Goal: Information Seeking & Learning: Learn about a topic

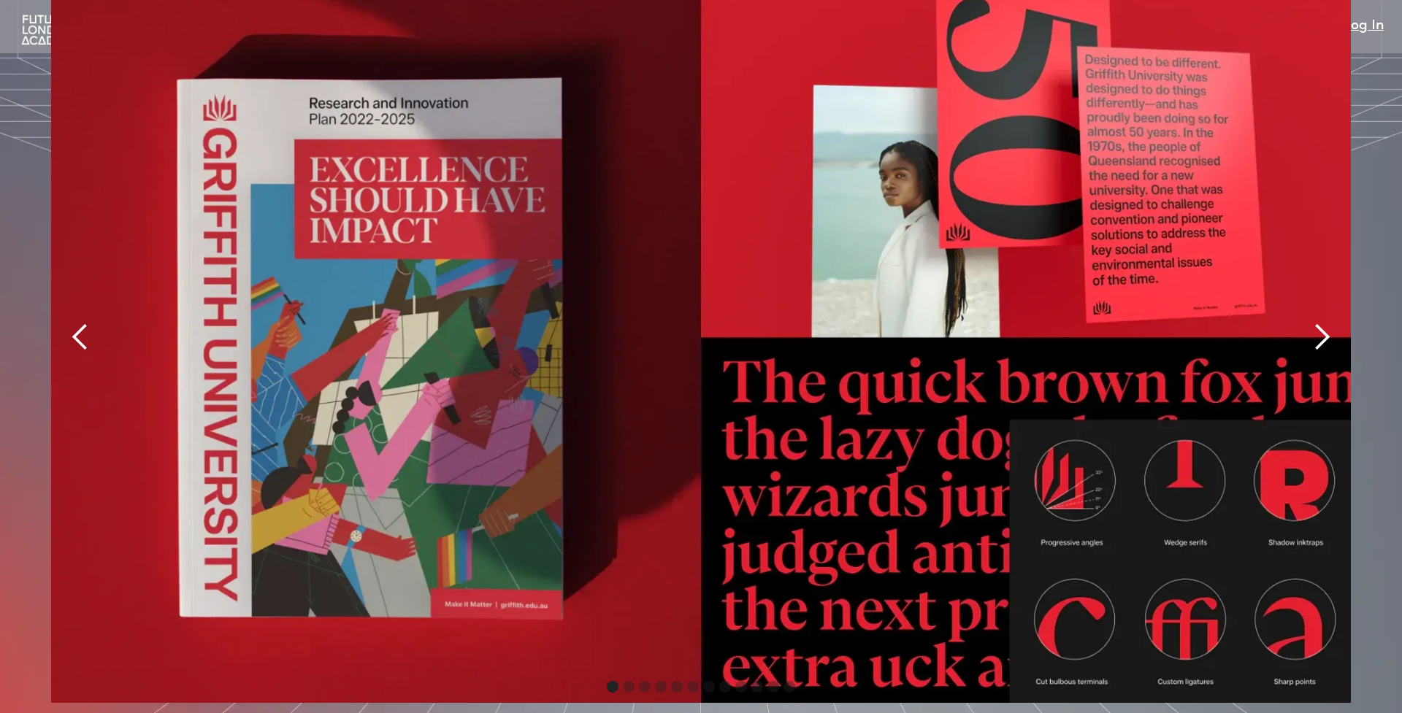
scroll to position [3435, 0]
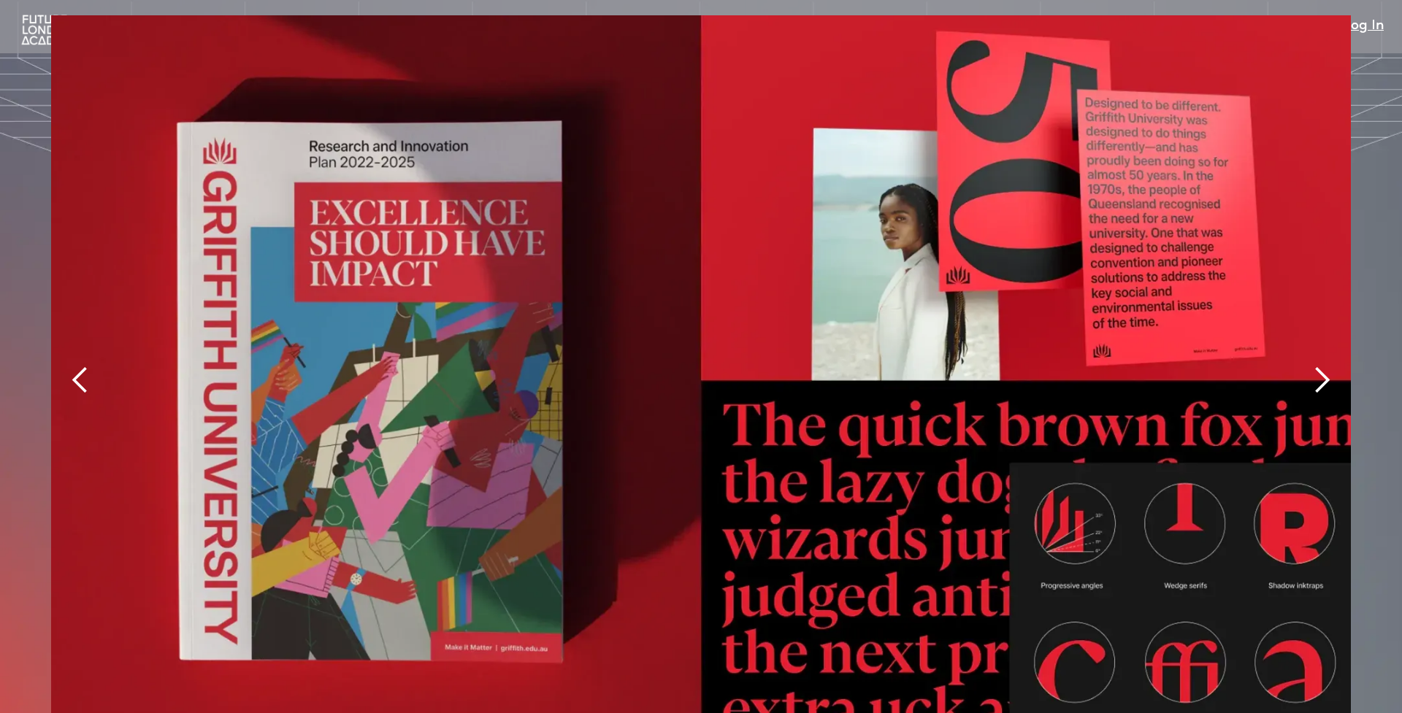
click at [1319, 366] on div "next slide" at bounding box center [1321, 380] width 29 height 29
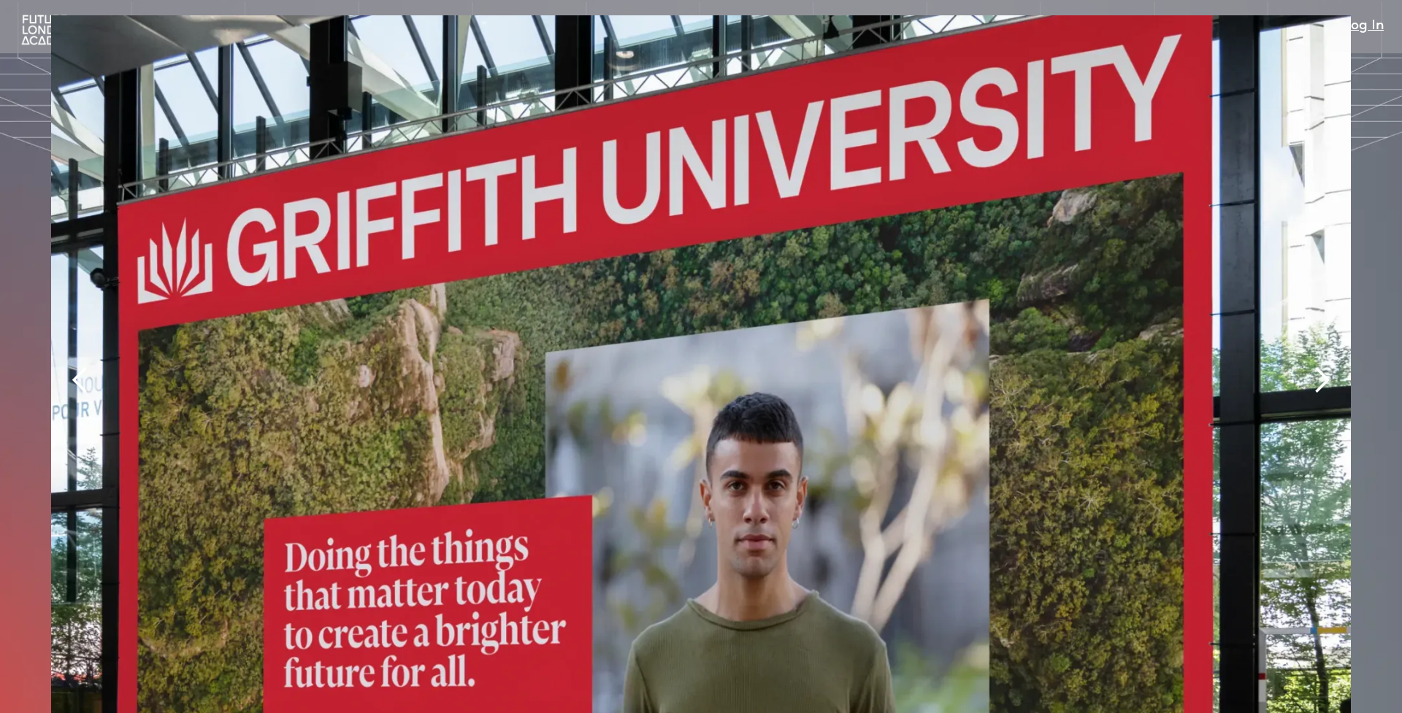
click at [1319, 366] on div "next slide" at bounding box center [1321, 380] width 29 height 29
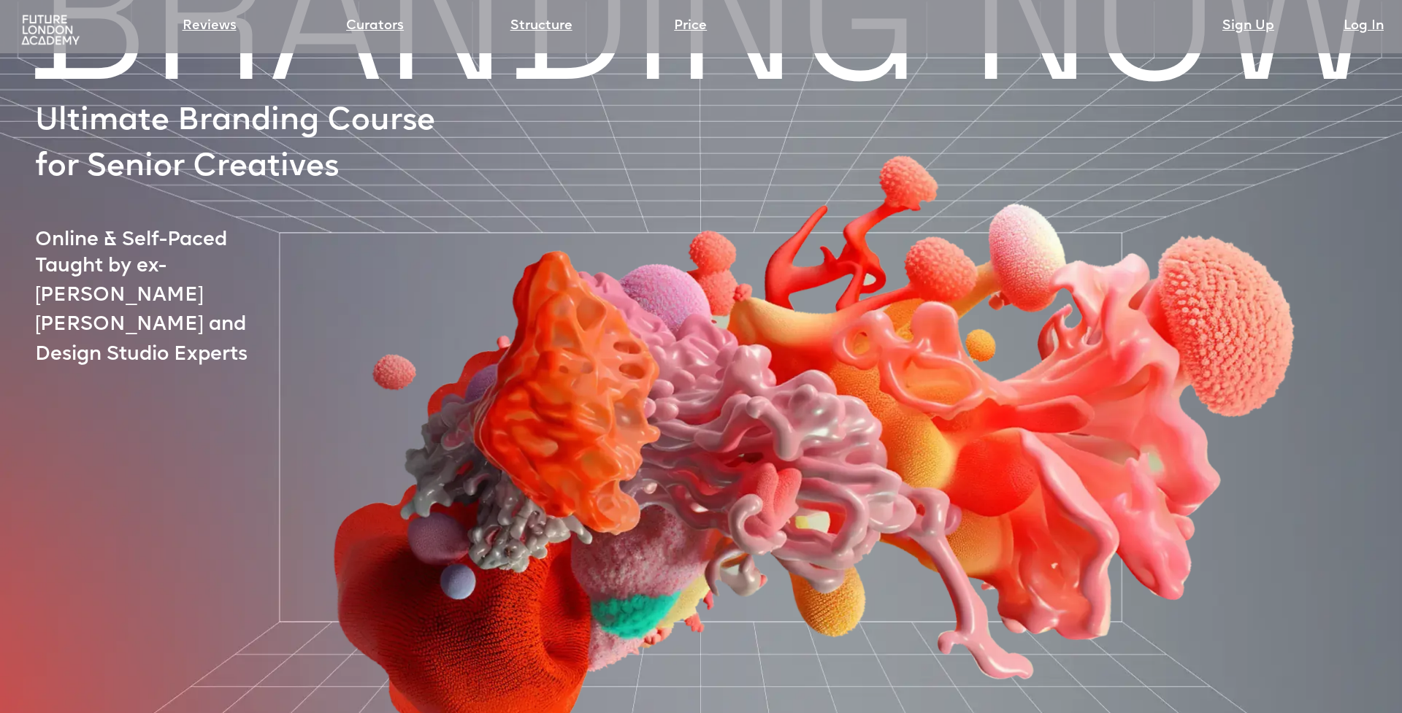
scroll to position [79, 0]
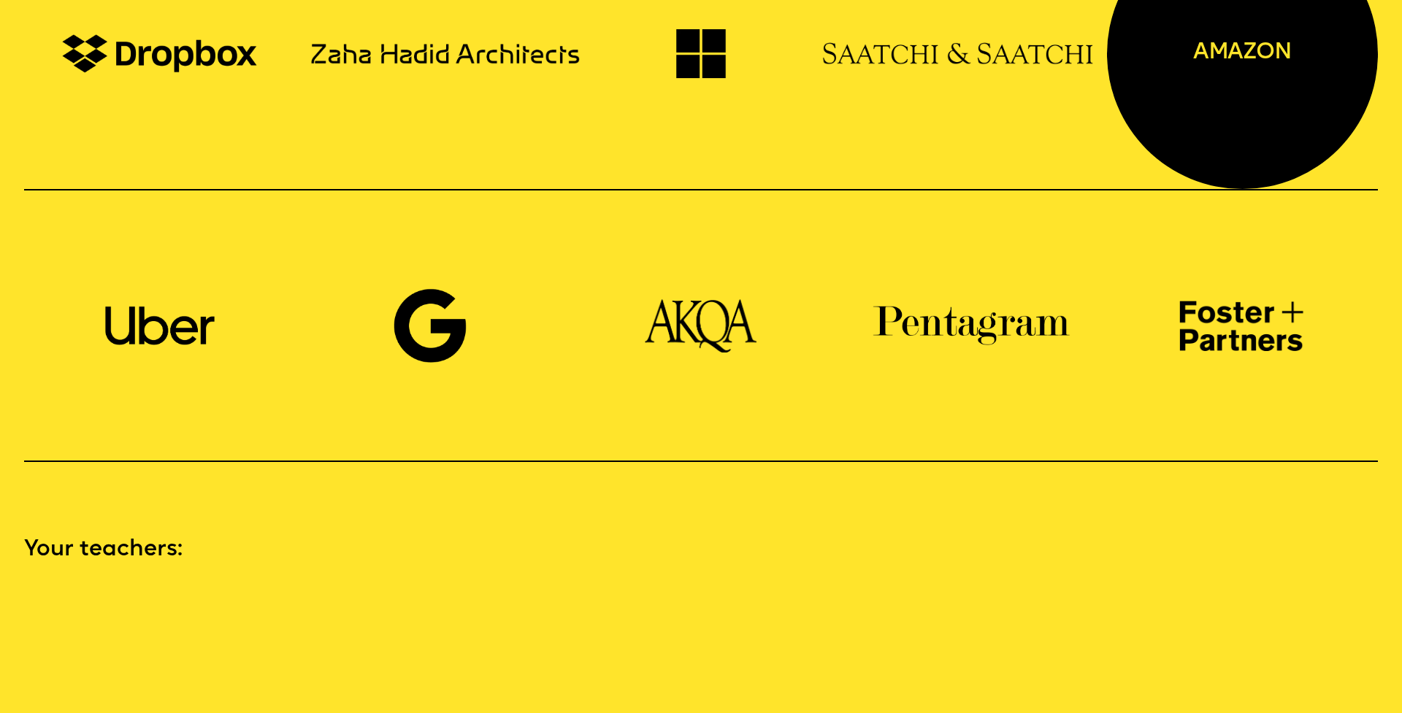
scroll to position [1632, 0]
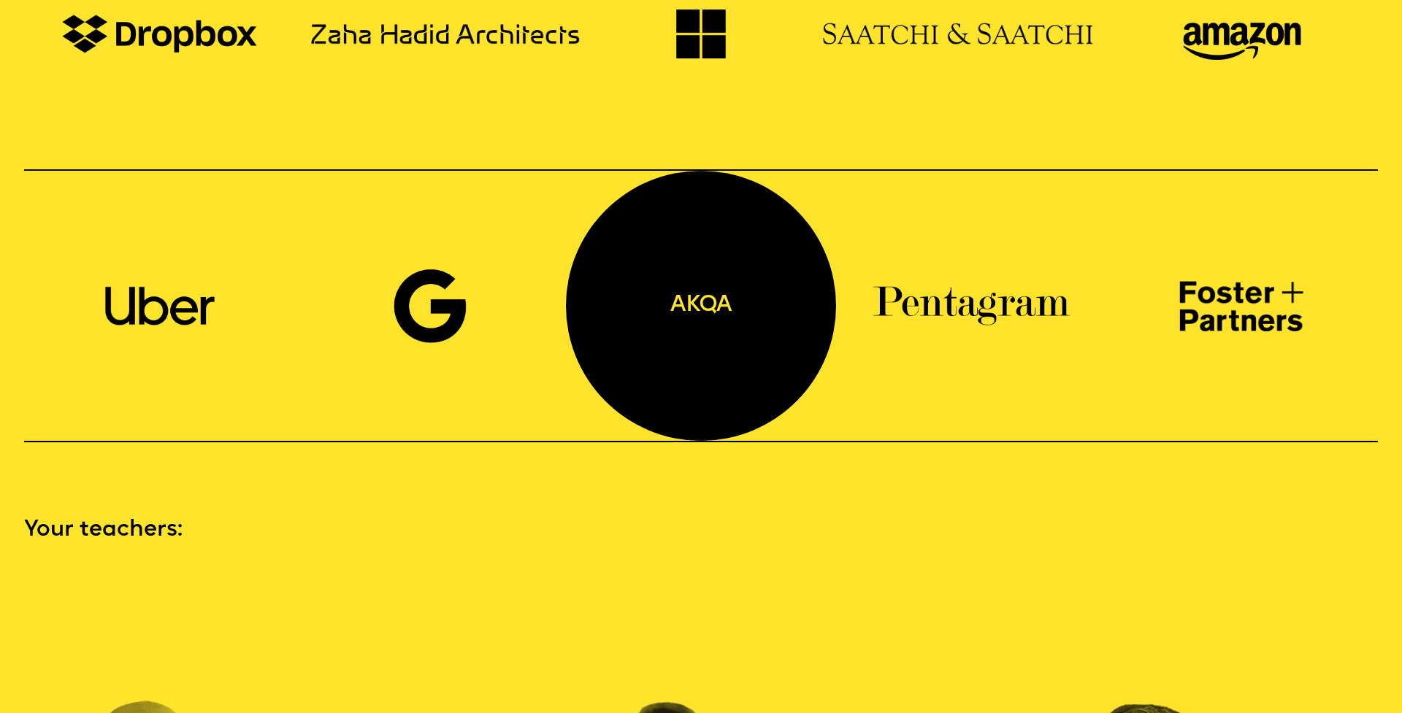
click at [743, 285] on div "akqa" at bounding box center [701, 306] width 271 height 271
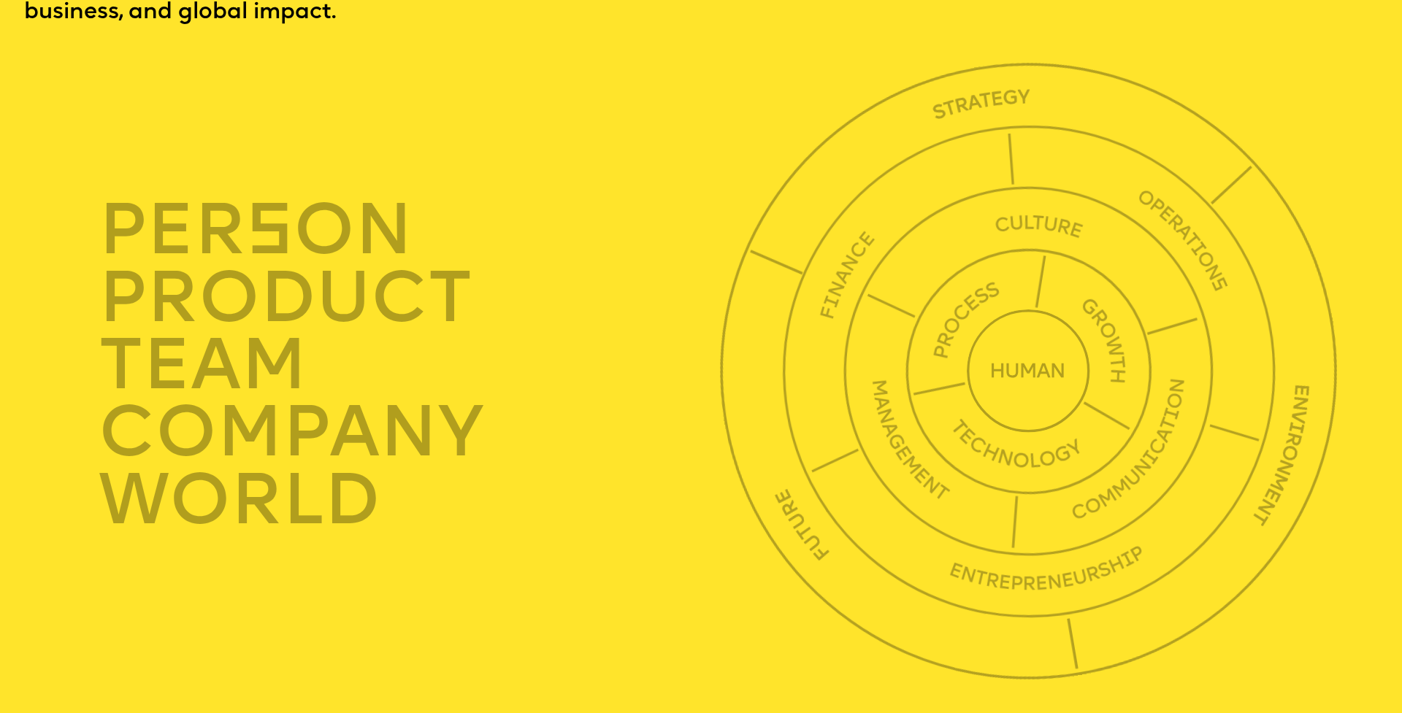
scroll to position [5008, 0]
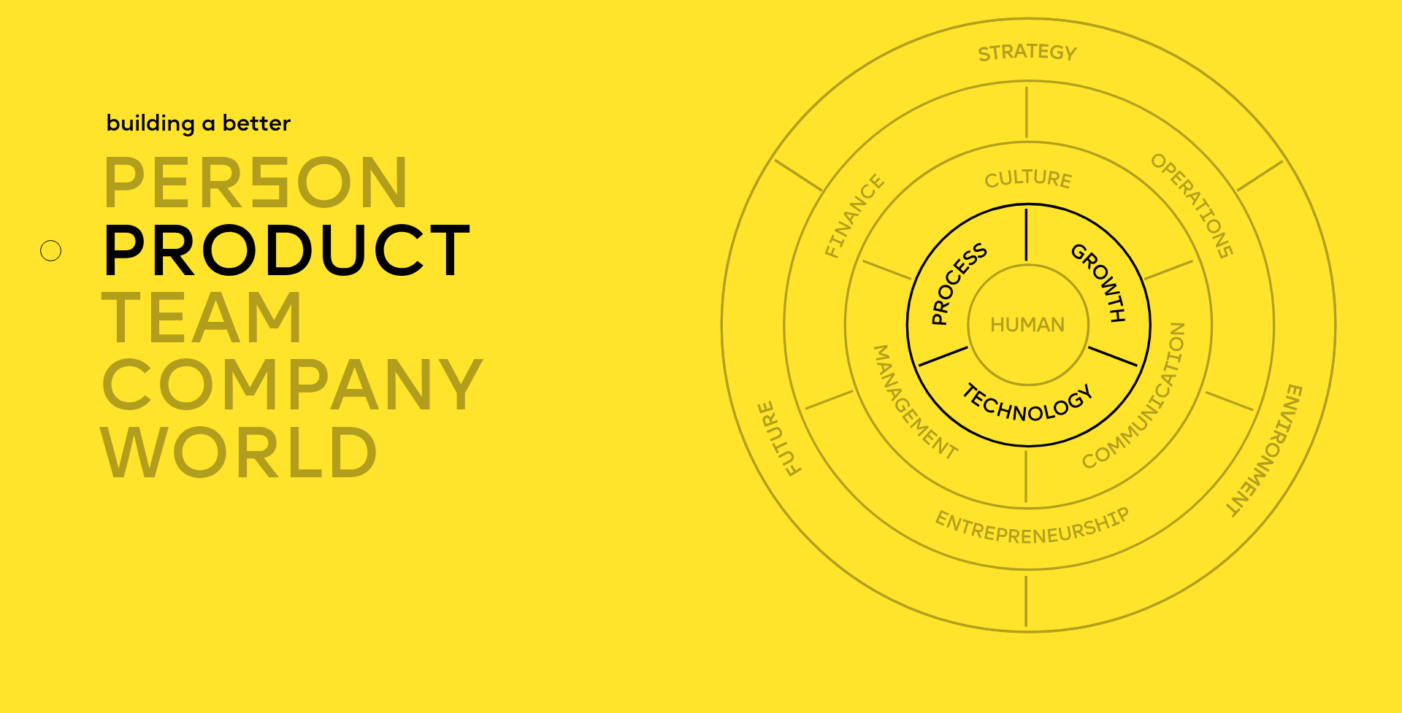
click at [282, 225] on div "product" at bounding box center [415, 252] width 632 height 67
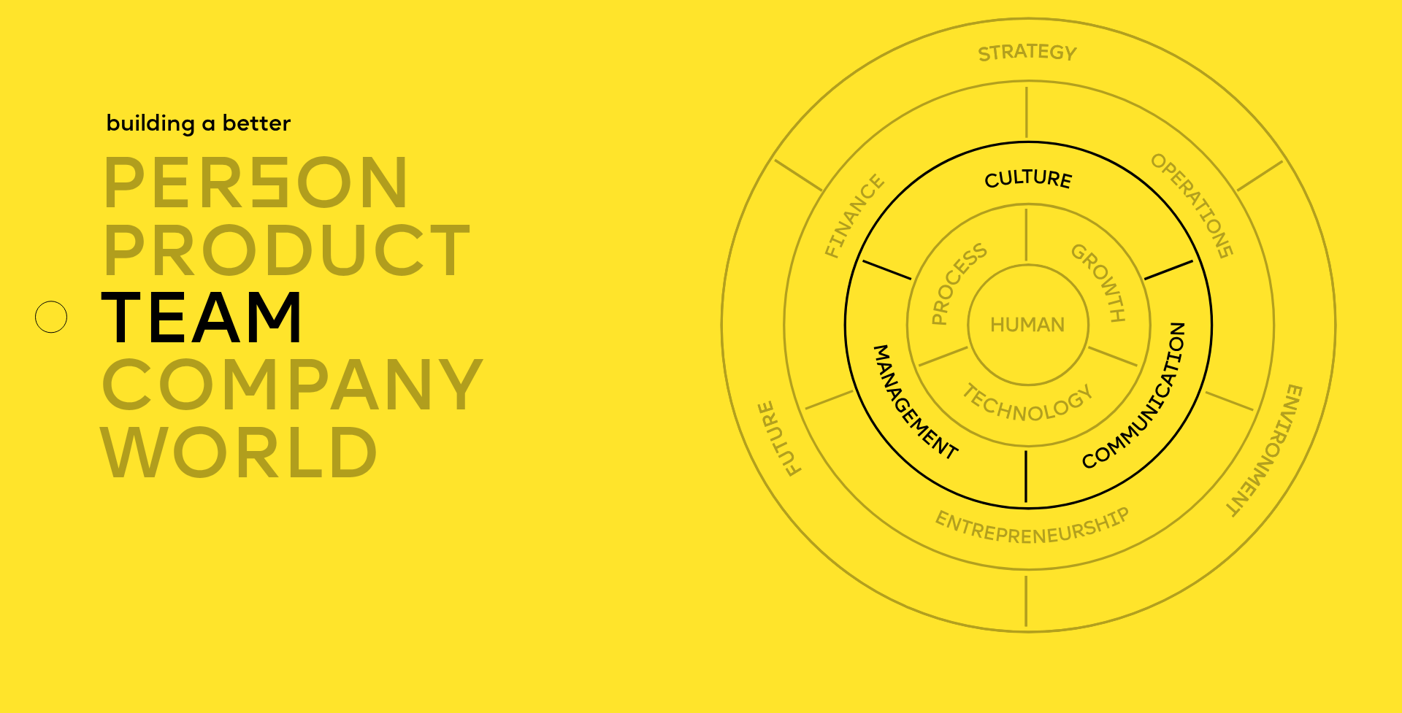
click at [244, 287] on div "TEAM" at bounding box center [415, 320] width 632 height 67
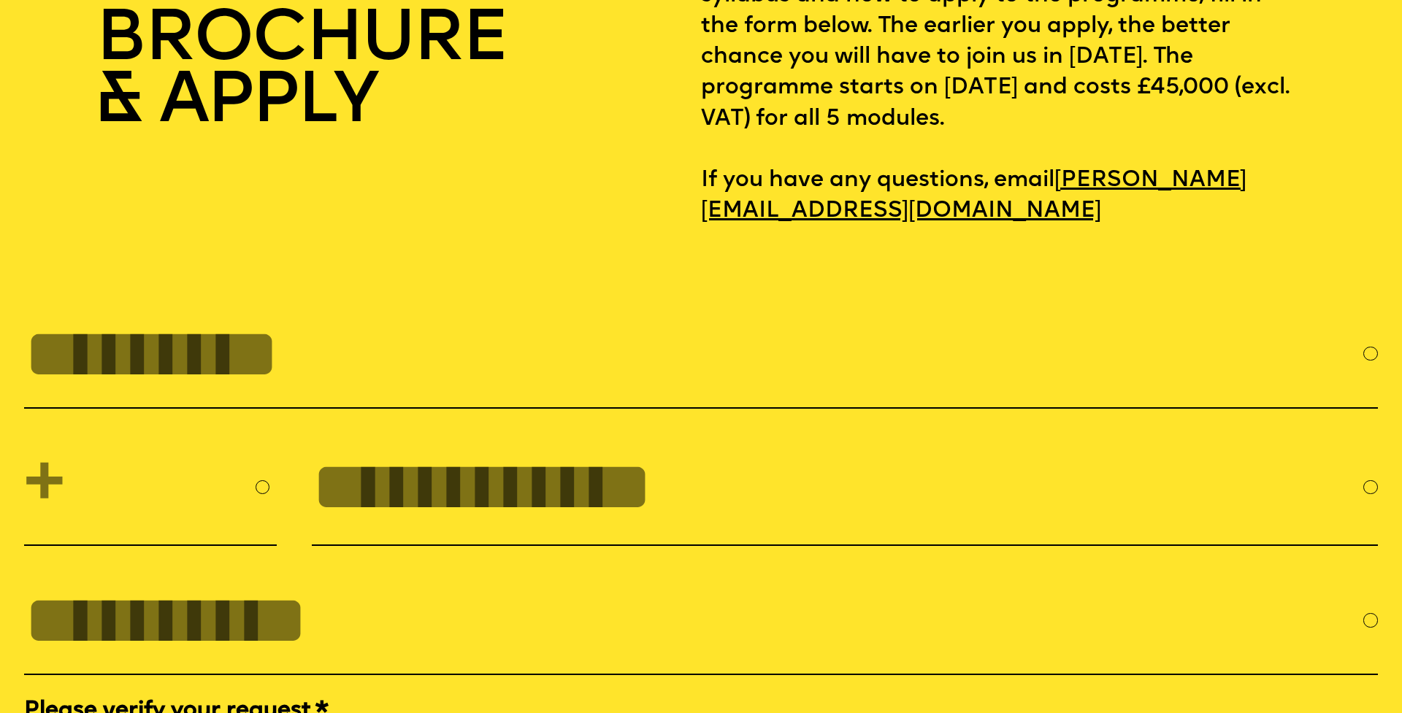
scroll to position [6341, 0]
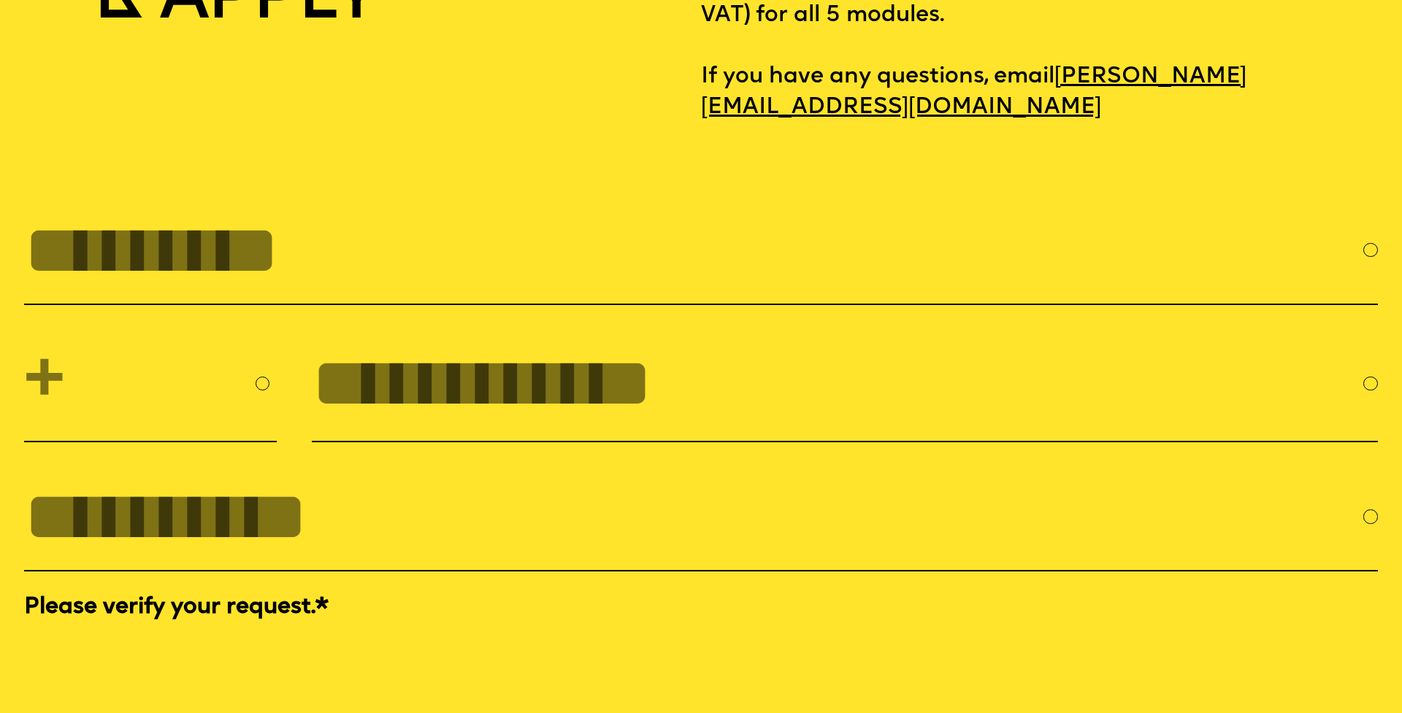
drag, startPoint x: 491, startPoint y: 432, endPoint x: 507, endPoint y: 425, distance: 17.6
click at [495, 431] on div "**********" at bounding box center [700, 440] width 1353 height 488
click at [426, 246] on input "FULL NAME" at bounding box center [693, 250] width 1339 height 79
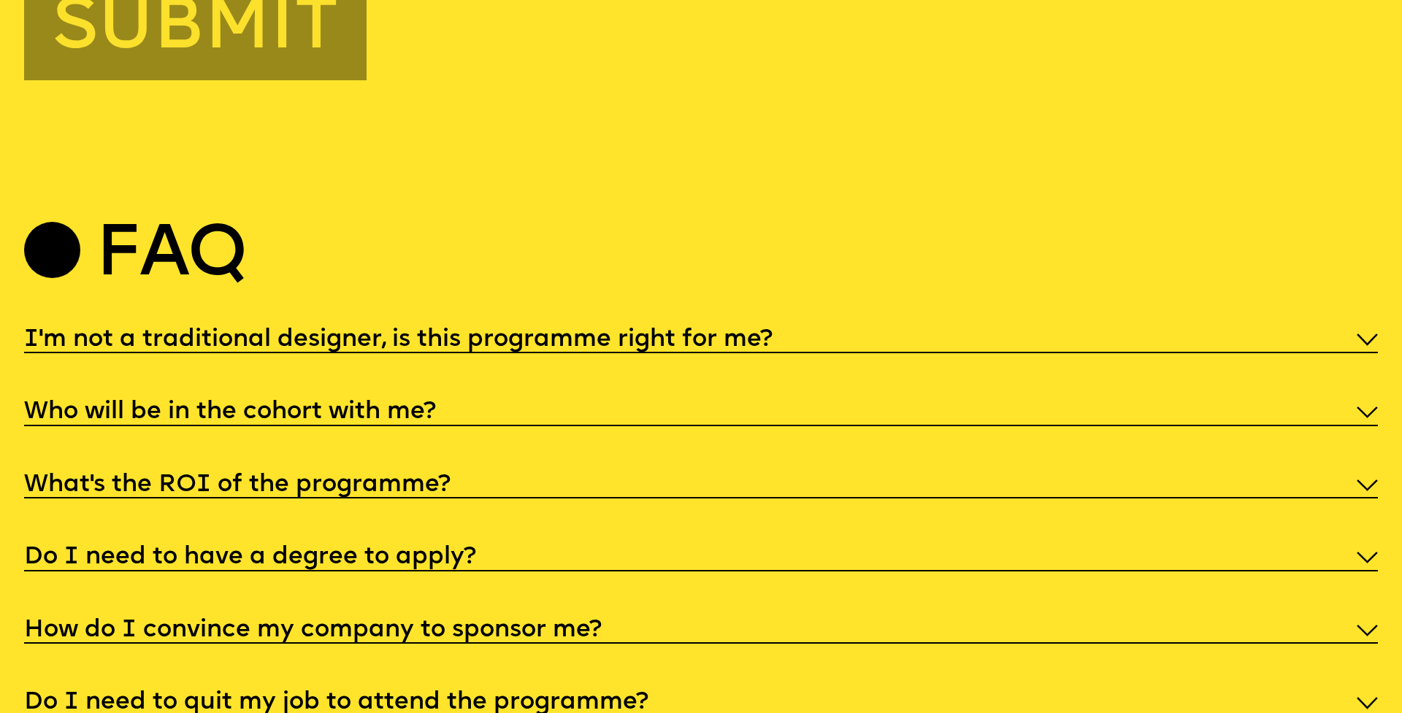
scroll to position [7107, 0]
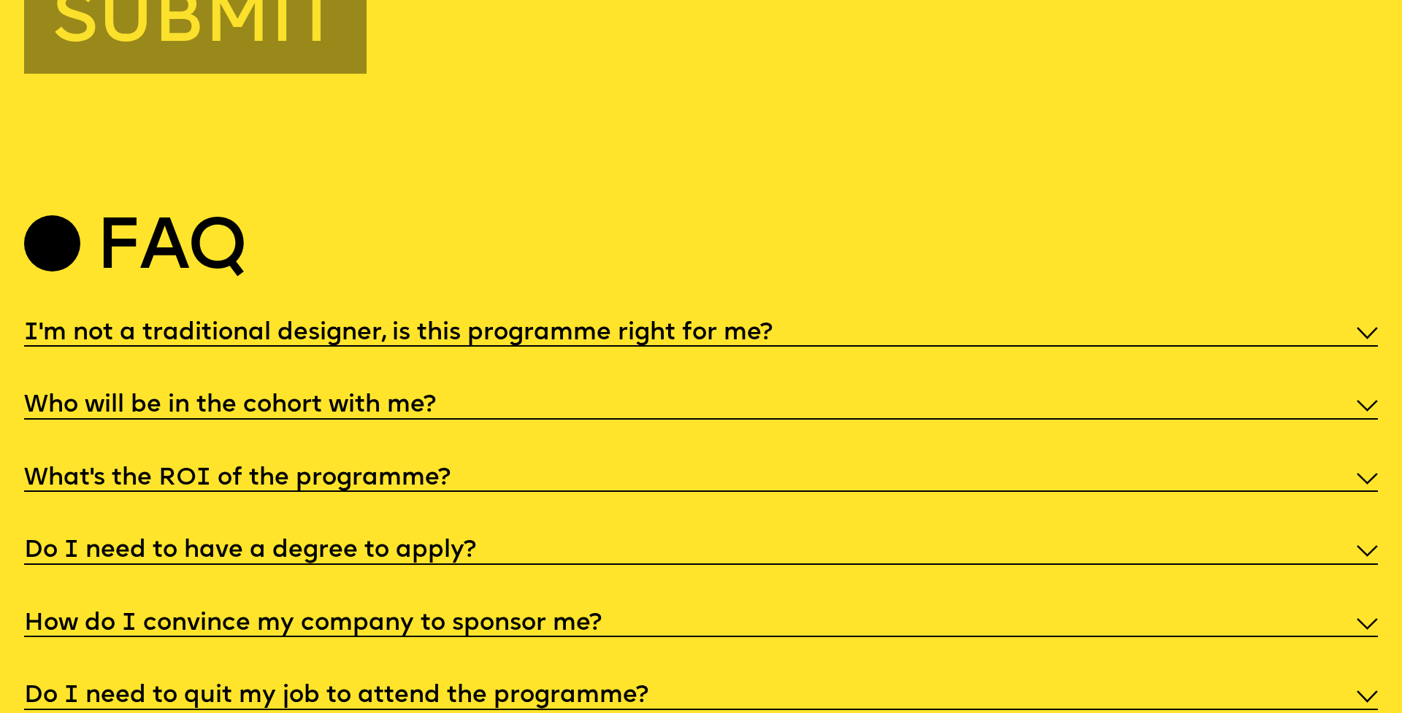
type input "**********"
click at [507, 326] on h5 "I'm not a traditional designer, is this programme right for me?" at bounding box center [398, 333] width 748 height 15
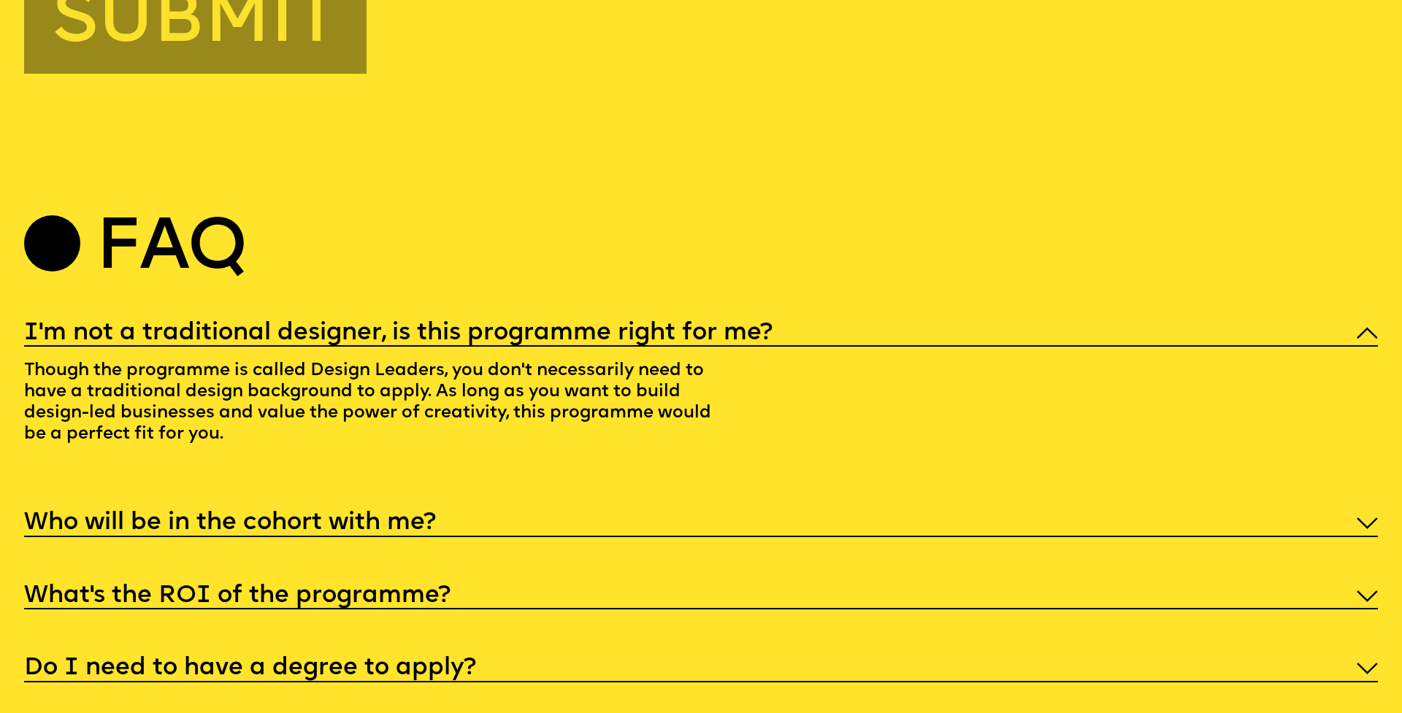
click at [513, 326] on h5 "I'm not a traditional designer, is this programme right for me?" at bounding box center [398, 333] width 748 height 15
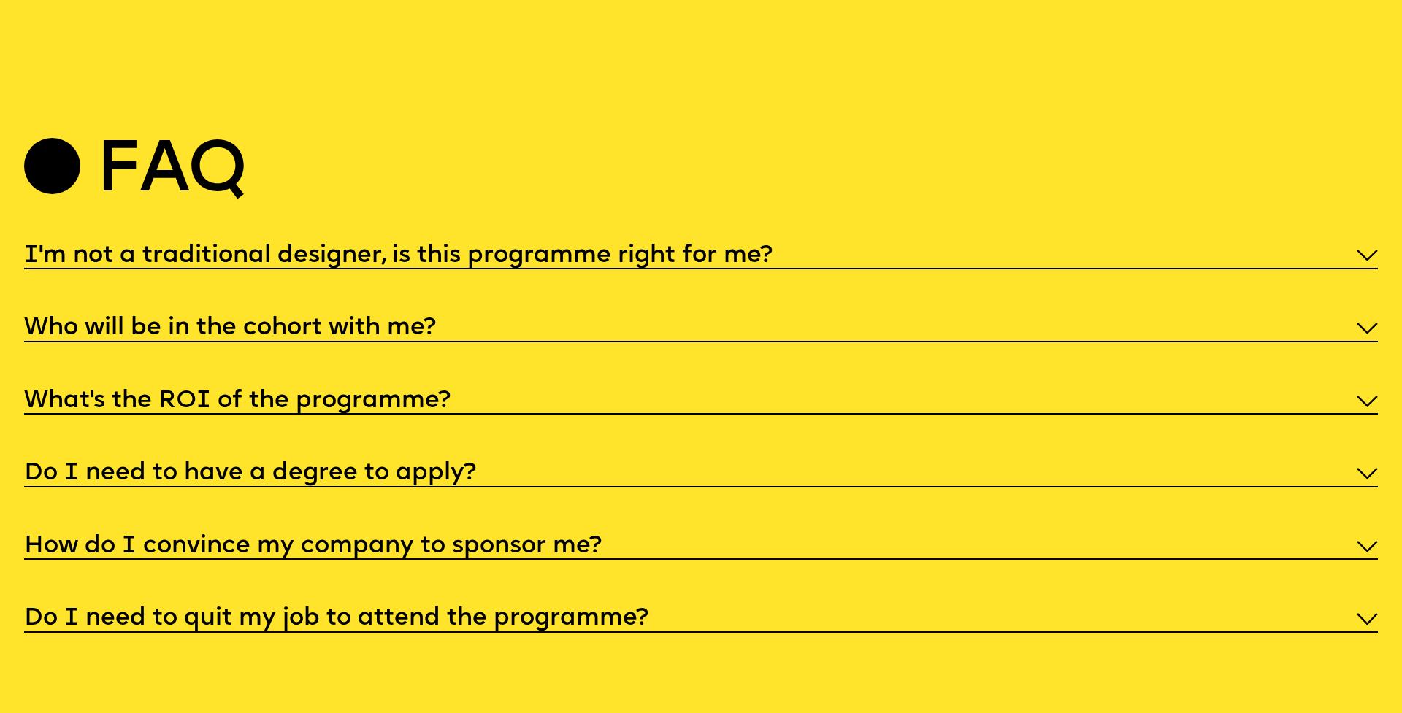
scroll to position [7244, 0]
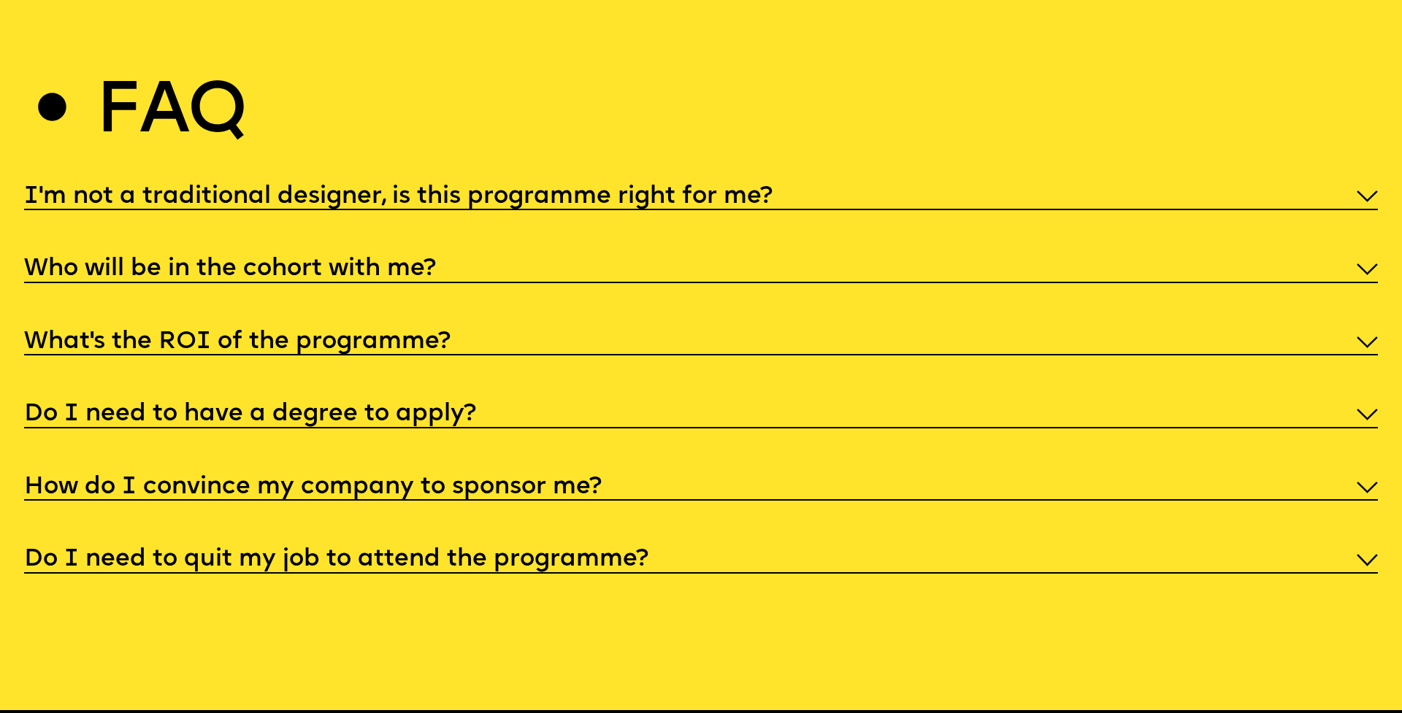
click at [618, 325] on div "What’s the ROI of the programme?" at bounding box center [700, 340] width 1353 height 31
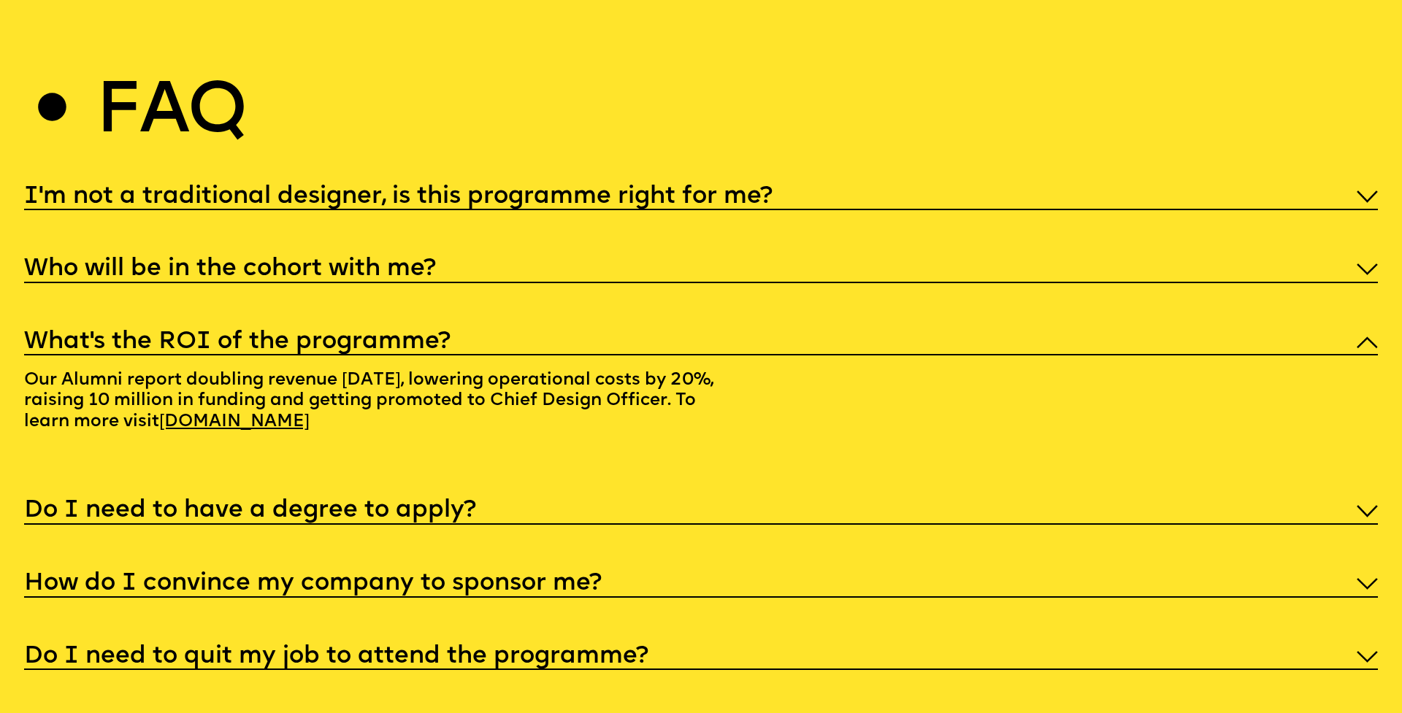
scroll to position [7475, 0]
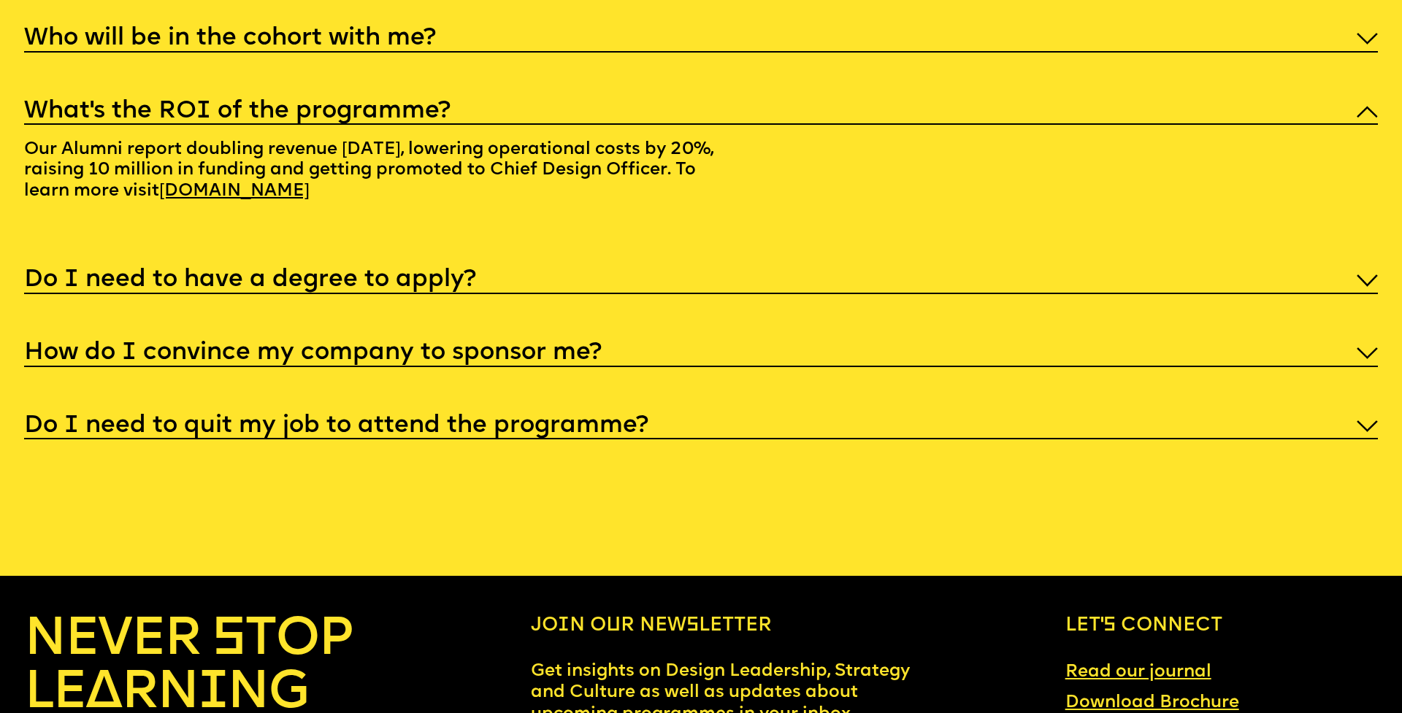
click at [609, 337] on div "How do I convince my company to sponsor me?" at bounding box center [700, 352] width 1353 height 31
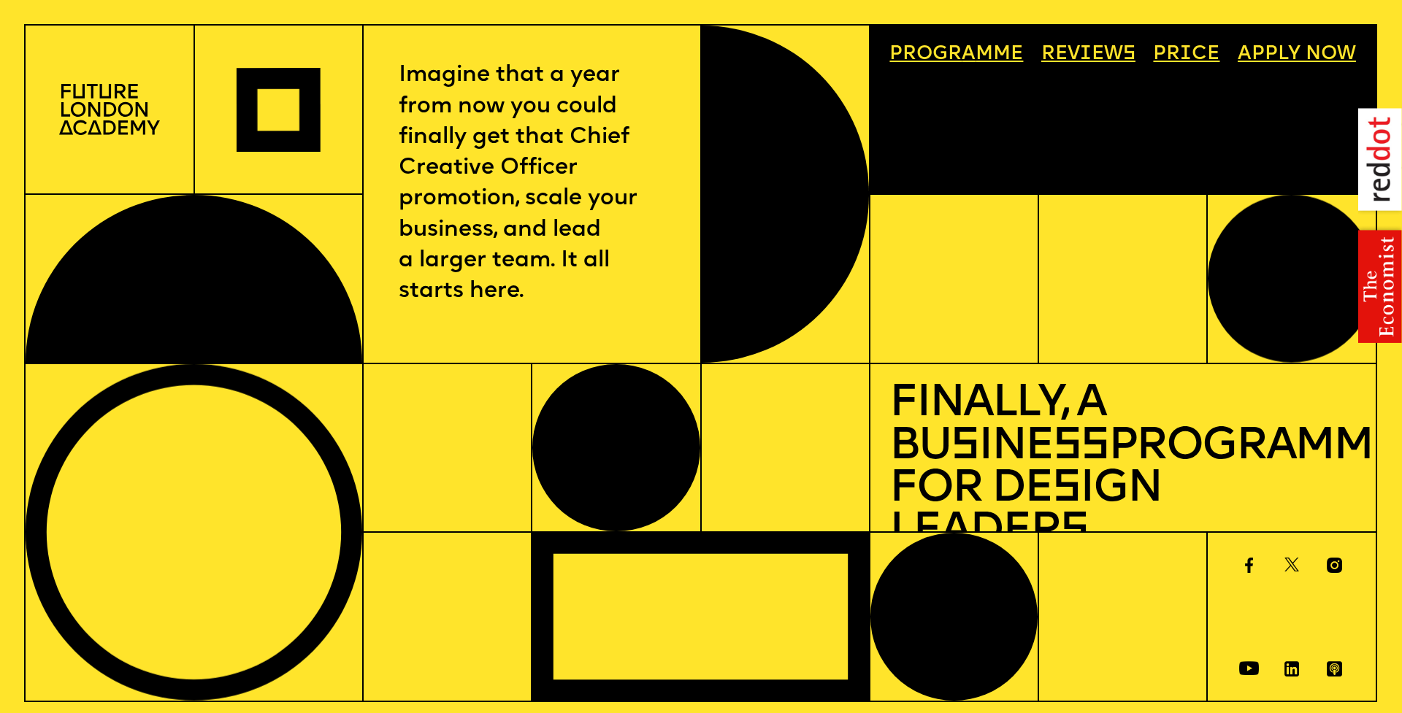
scroll to position [0, 0]
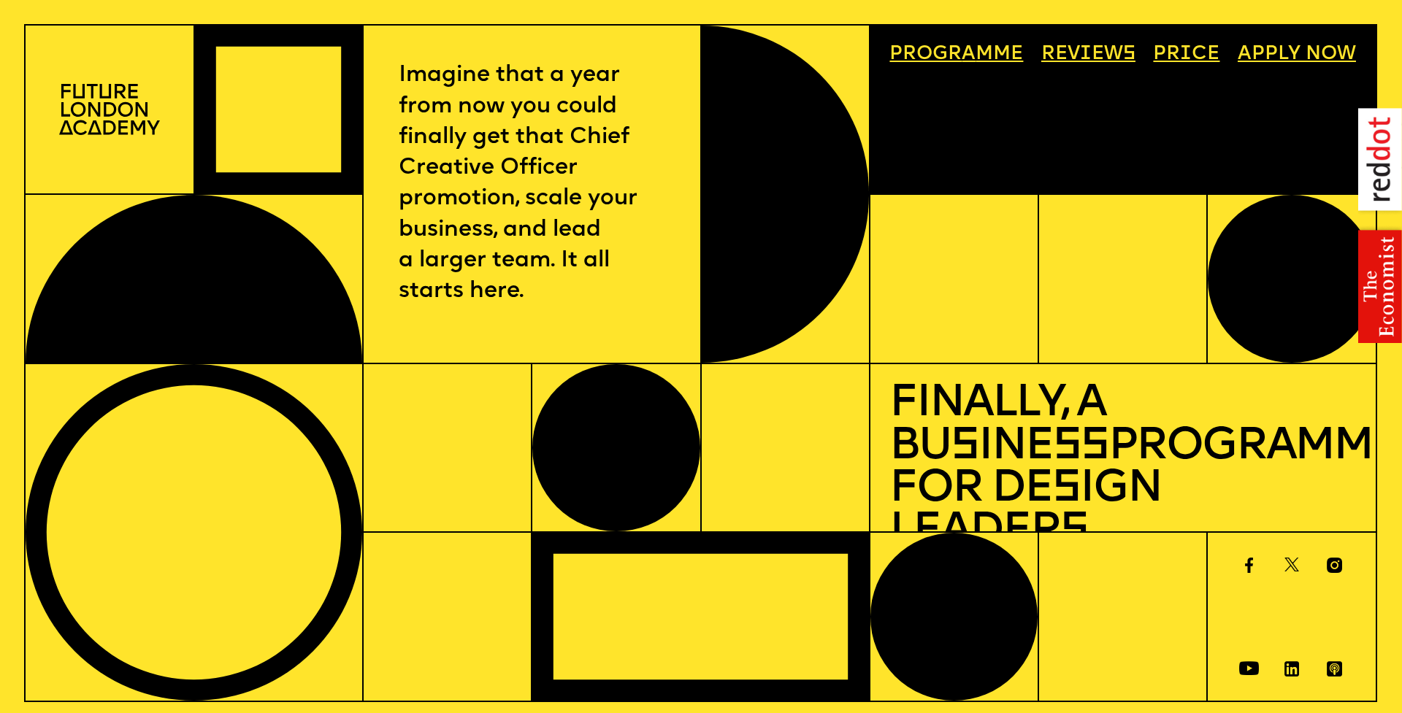
click at [974, 64] on link "Progr a mme" at bounding box center [956, 55] width 153 height 39
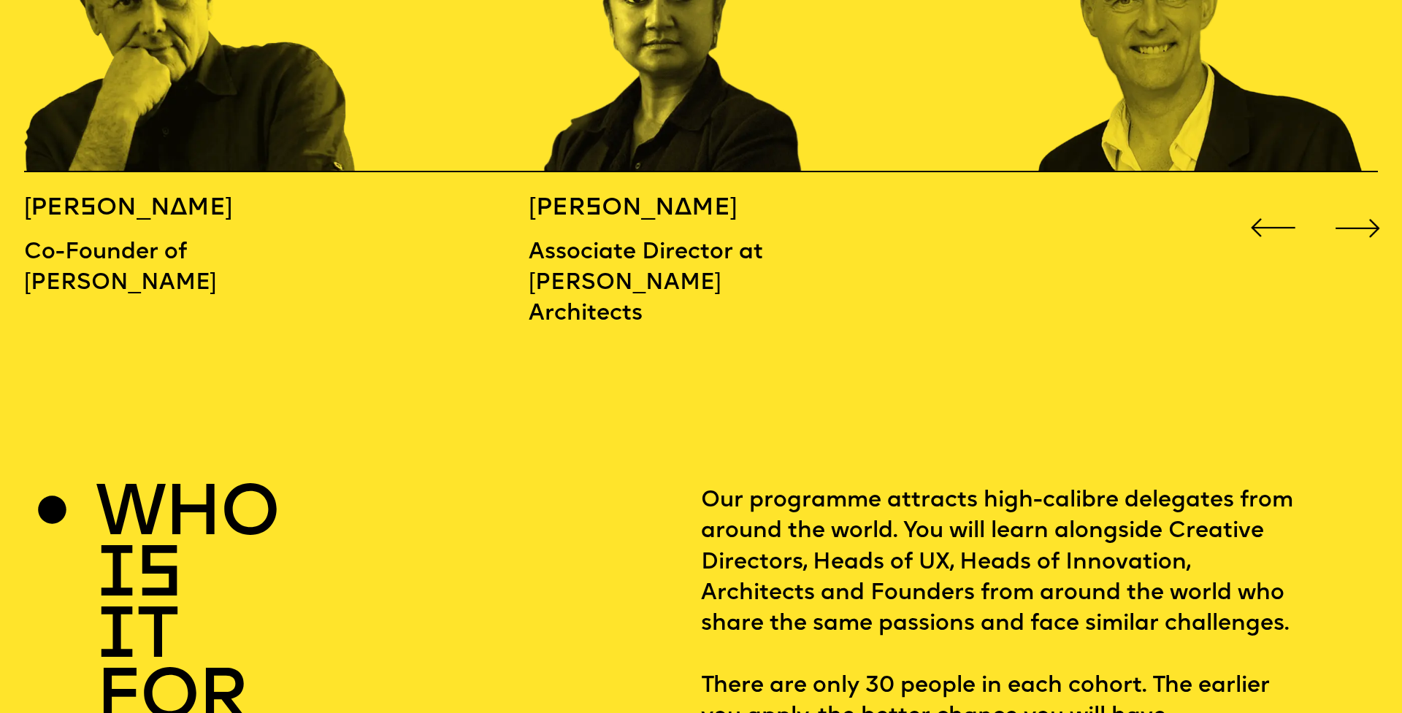
scroll to position [2464, 0]
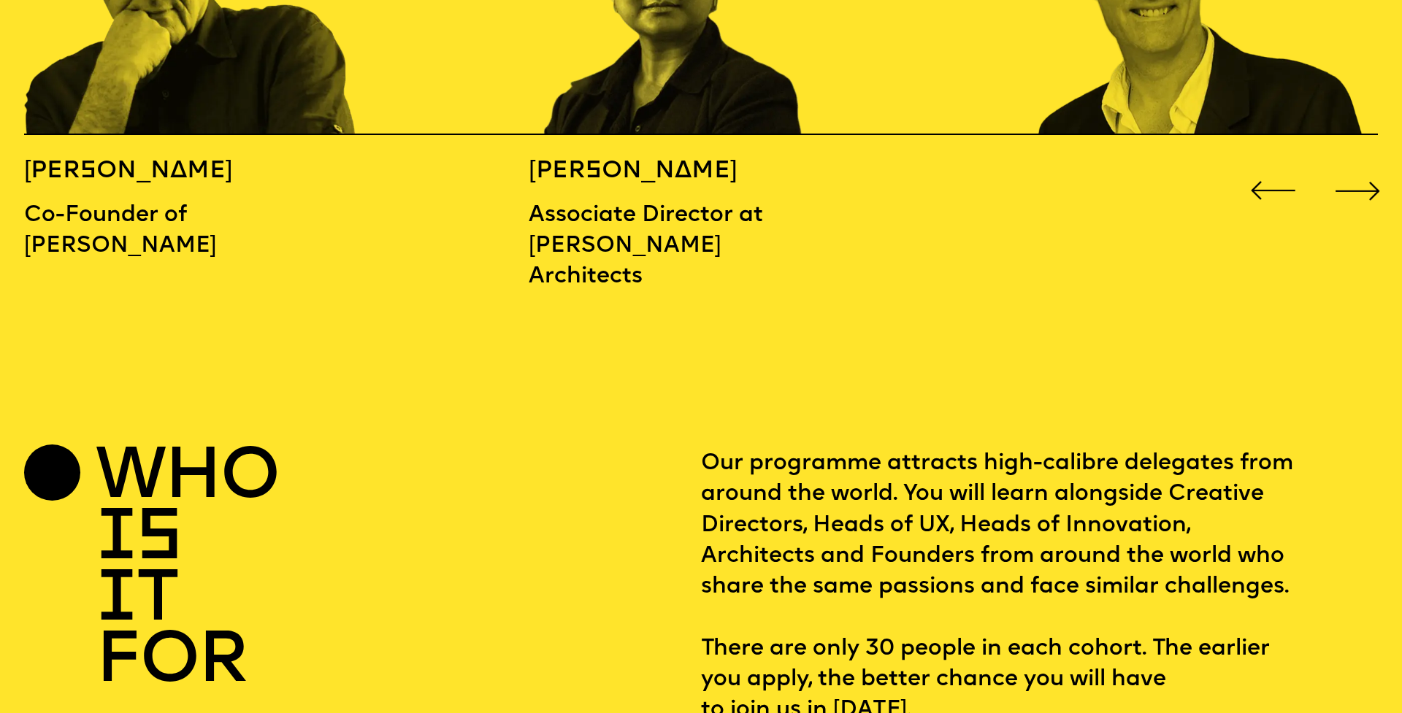
click at [1267, 167] on div "Previous slide" at bounding box center [1273, 191] width 56 height 56
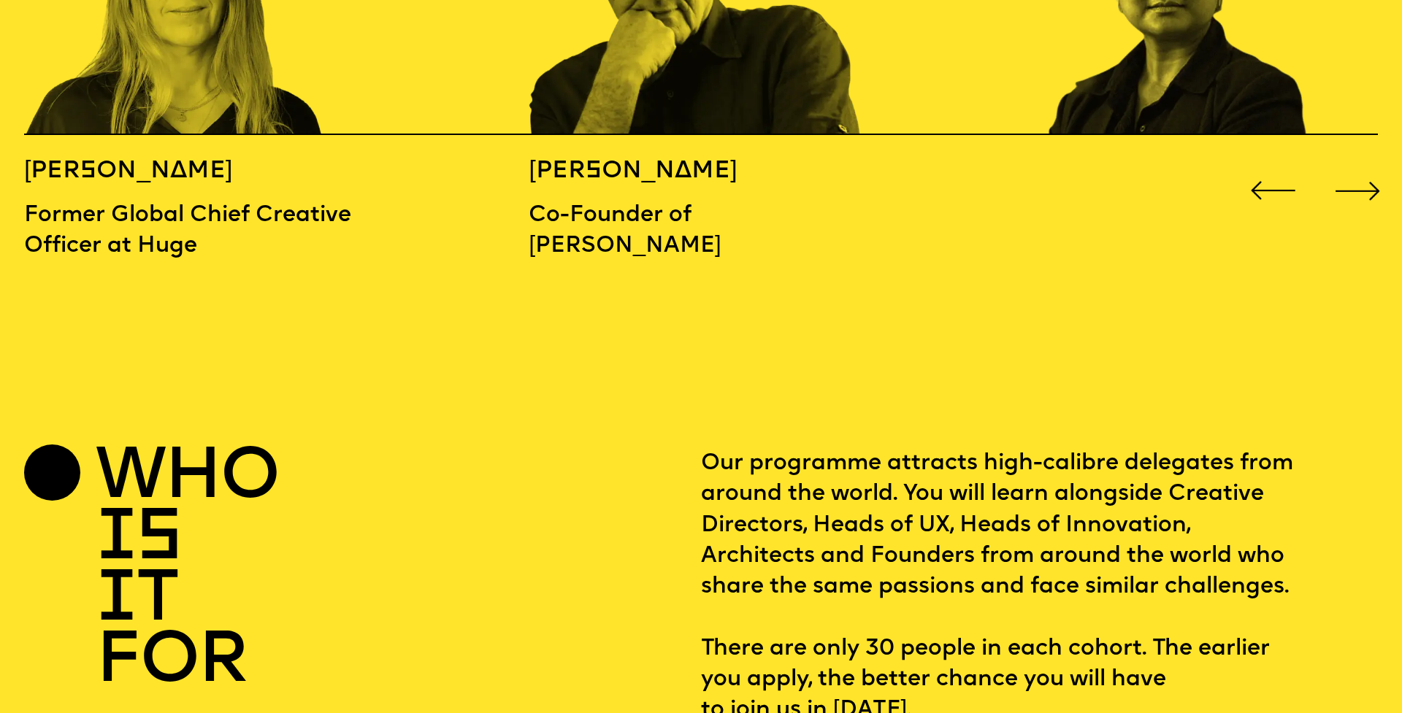
click at [1359, 164] on div "Next slide" at bounding box center [1358, 191] width 56 height 56
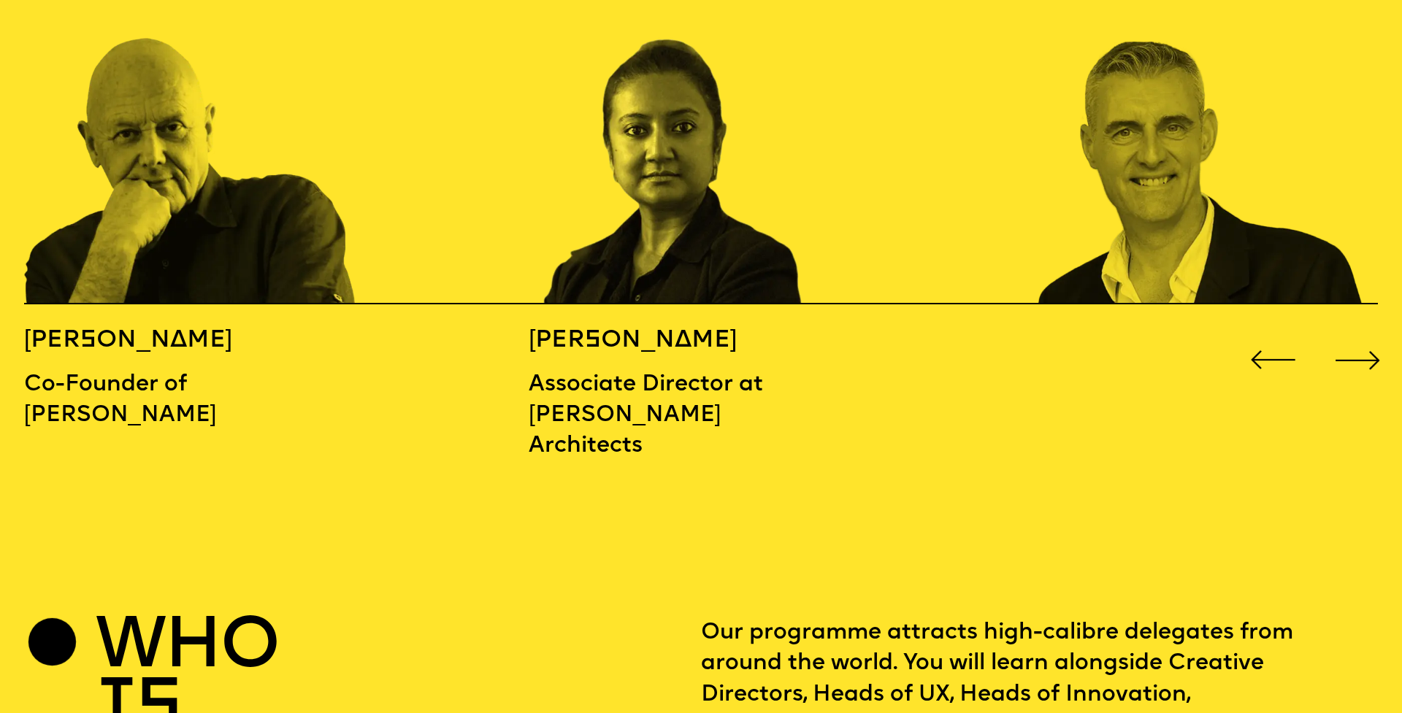
scroll to position [2239, 0]
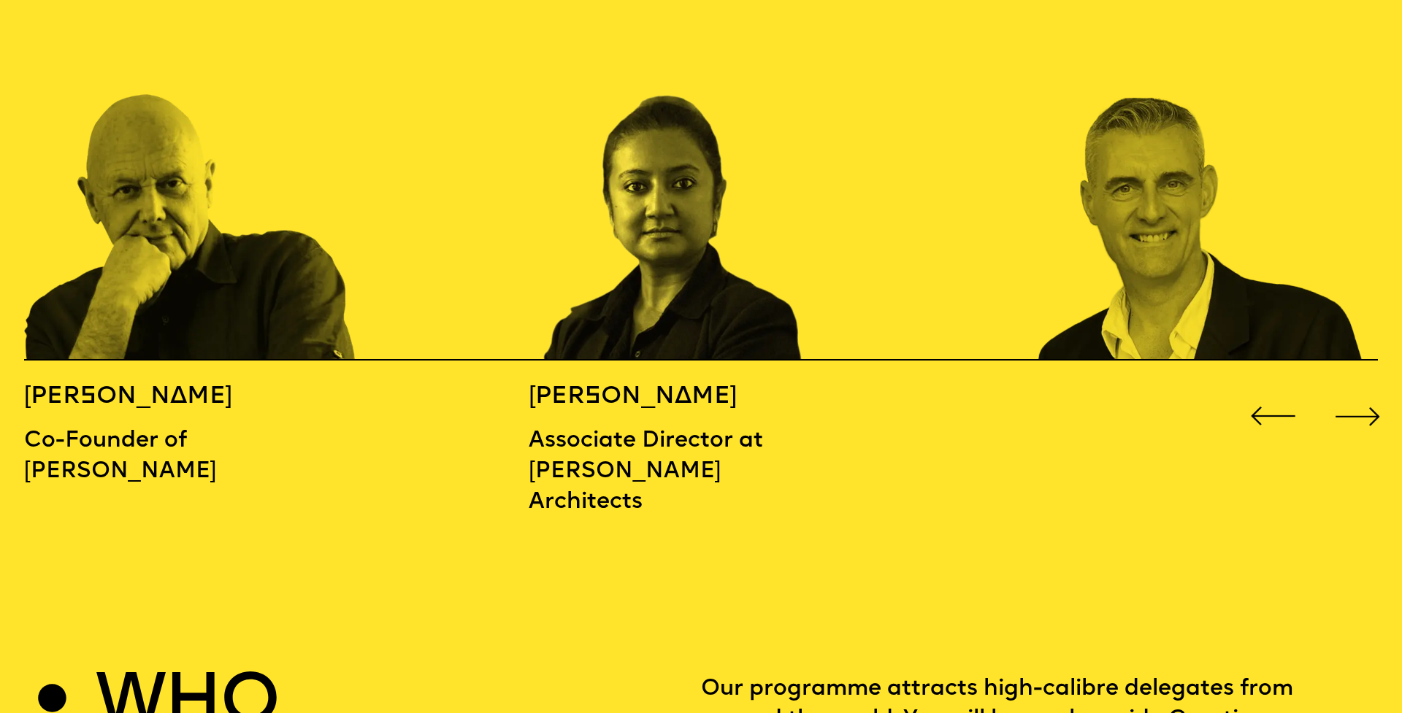
click at [1368, 388] on div "Next slide" at bounding box center [1358, 416] width 56 height 56
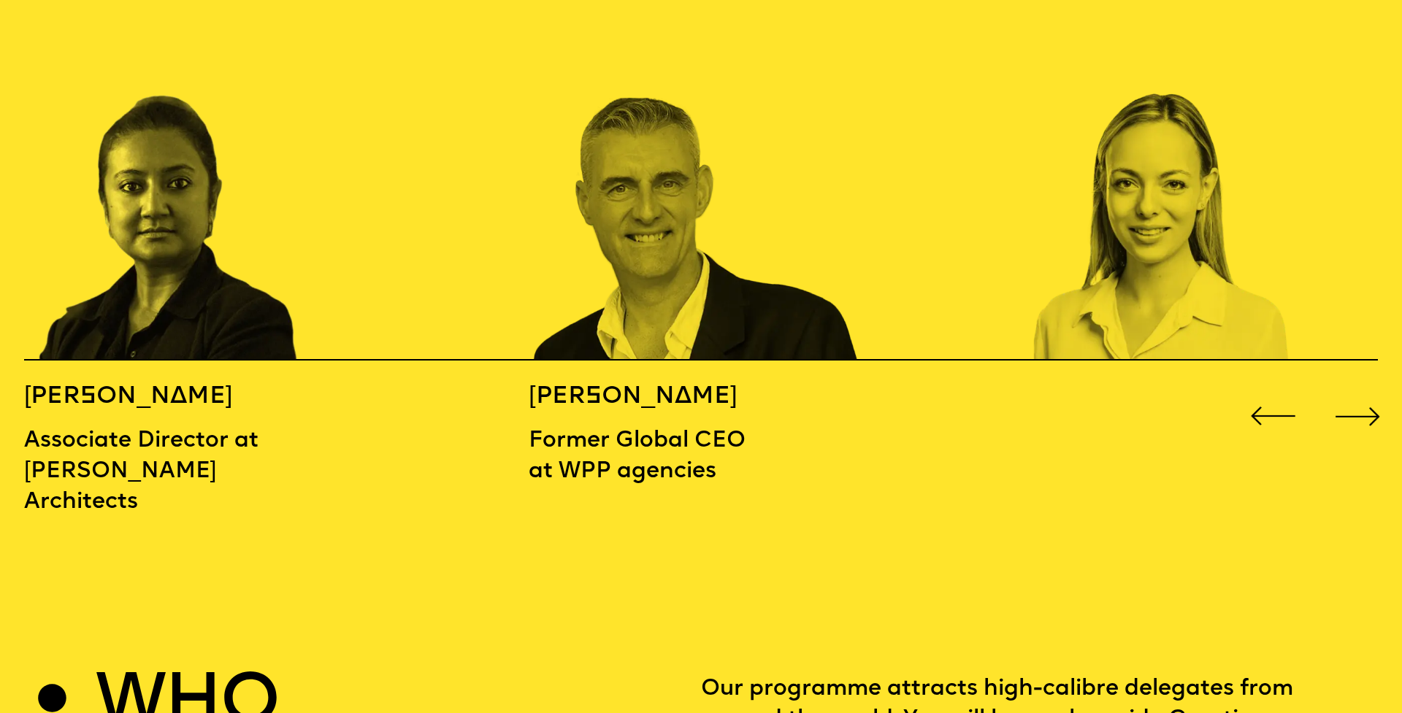
click at [1368, 388] on div "Next slide" at bounding box center [1358, 416] width 56 height 56
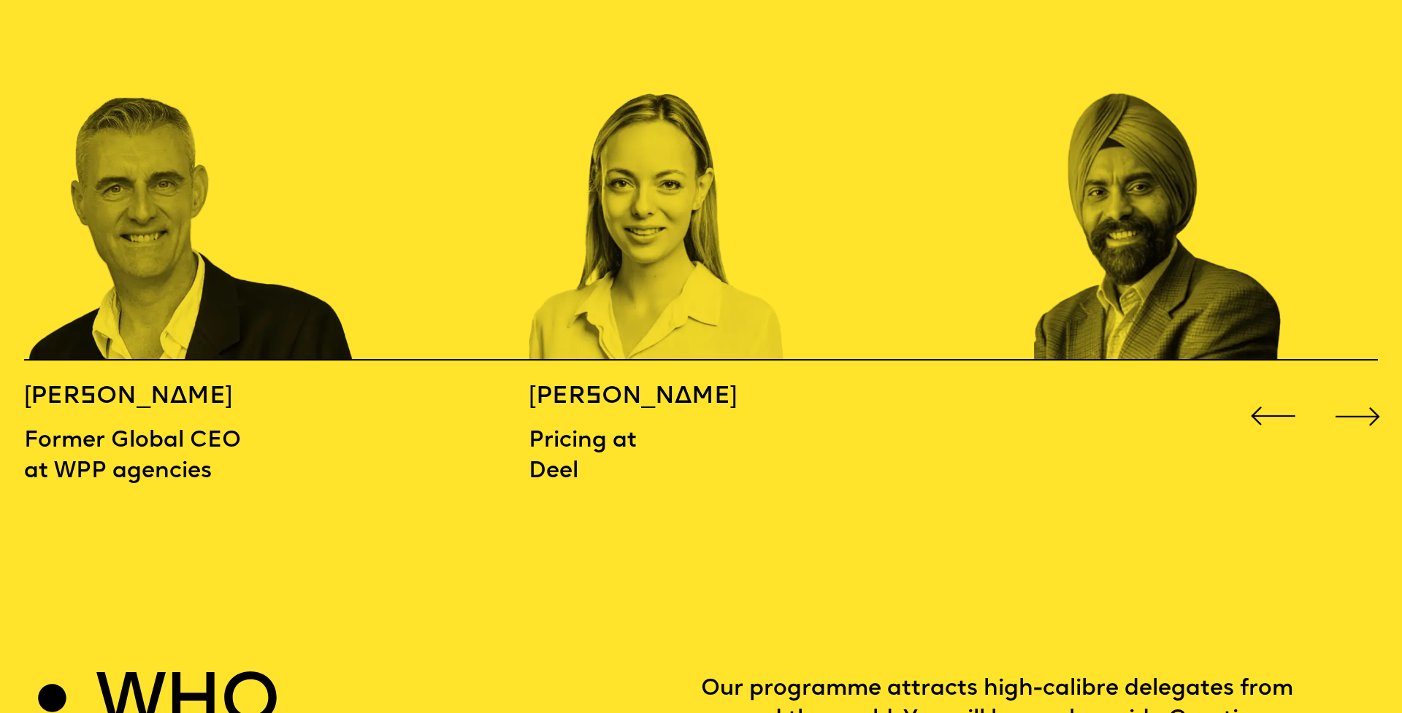
click at [1368, 388] on div "Next slide" at bounding box center [1358, 416] width 56 height 56
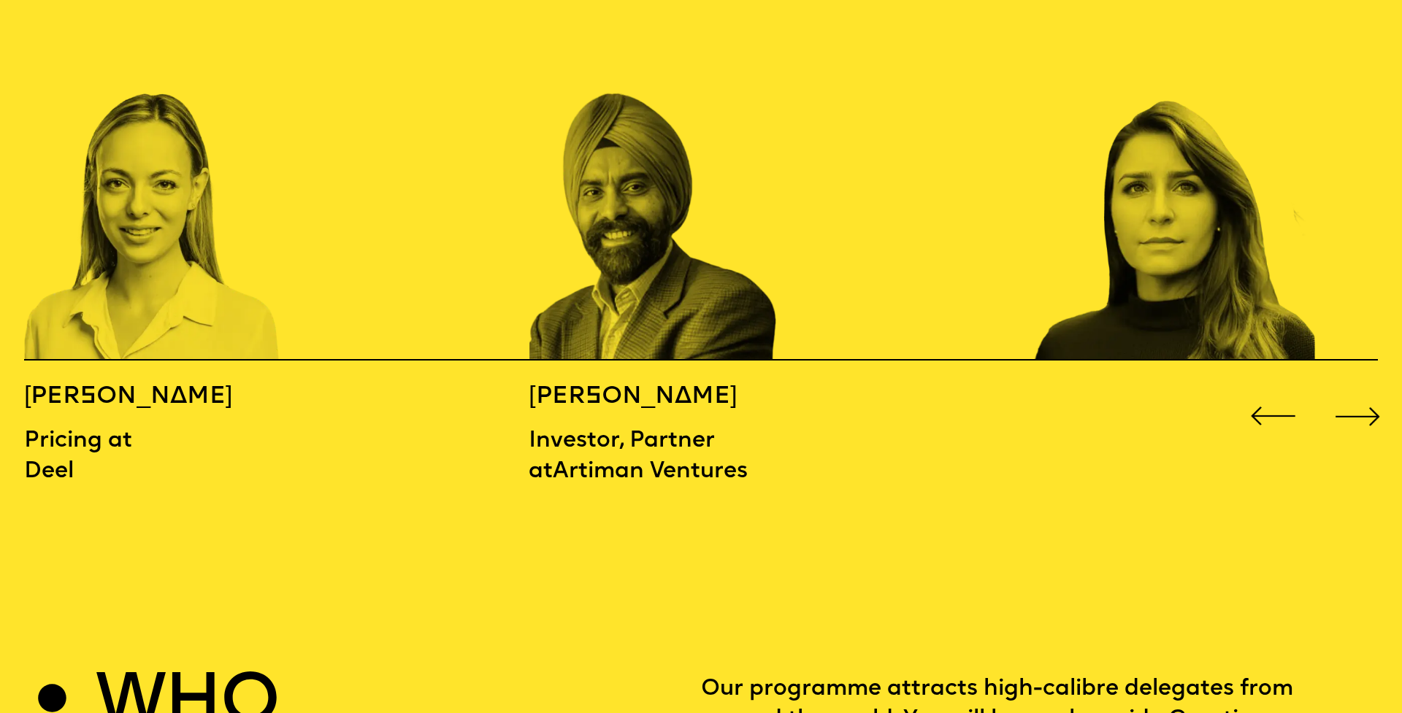
click at [1368, 388] on div "Next slide" at bounding box center [1358, 416] width 56 height 56
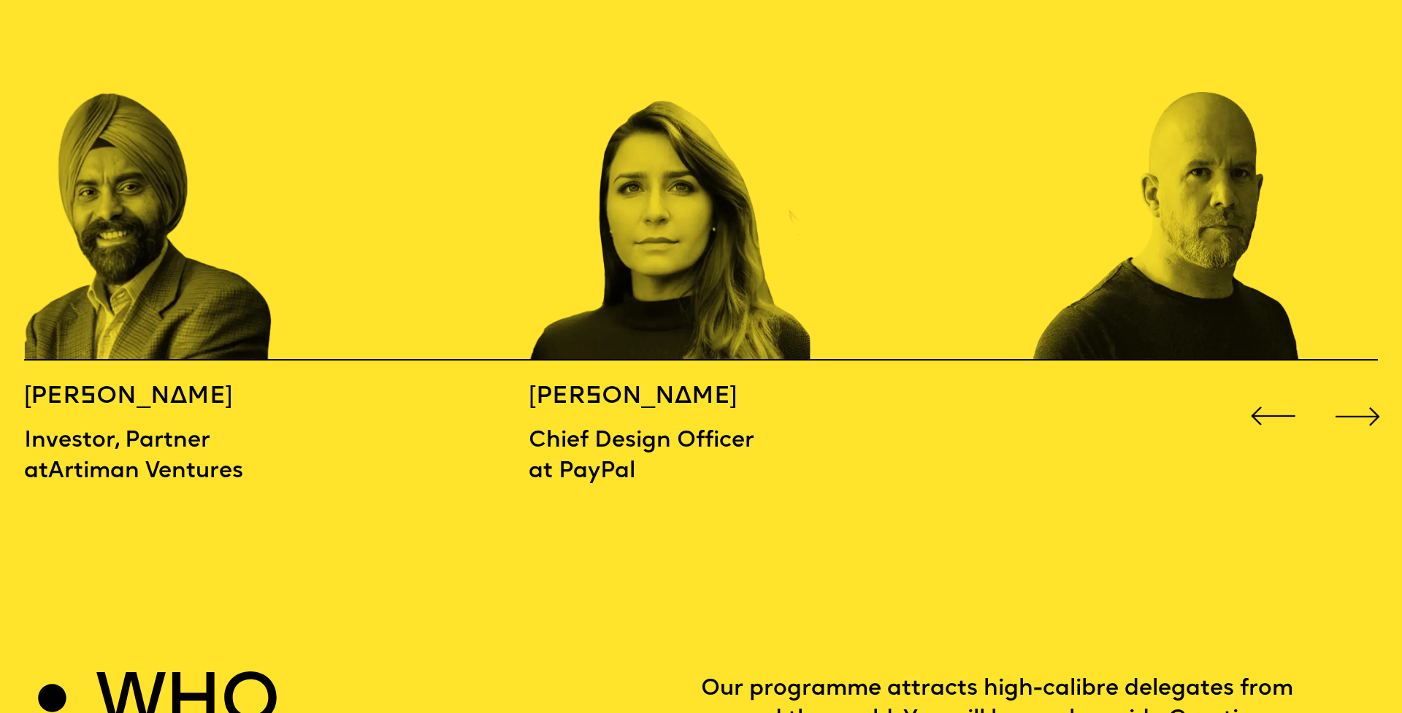
click at [1368, 388] on div "Next slide" at bounding box center [1358, 416] width 56 height 56
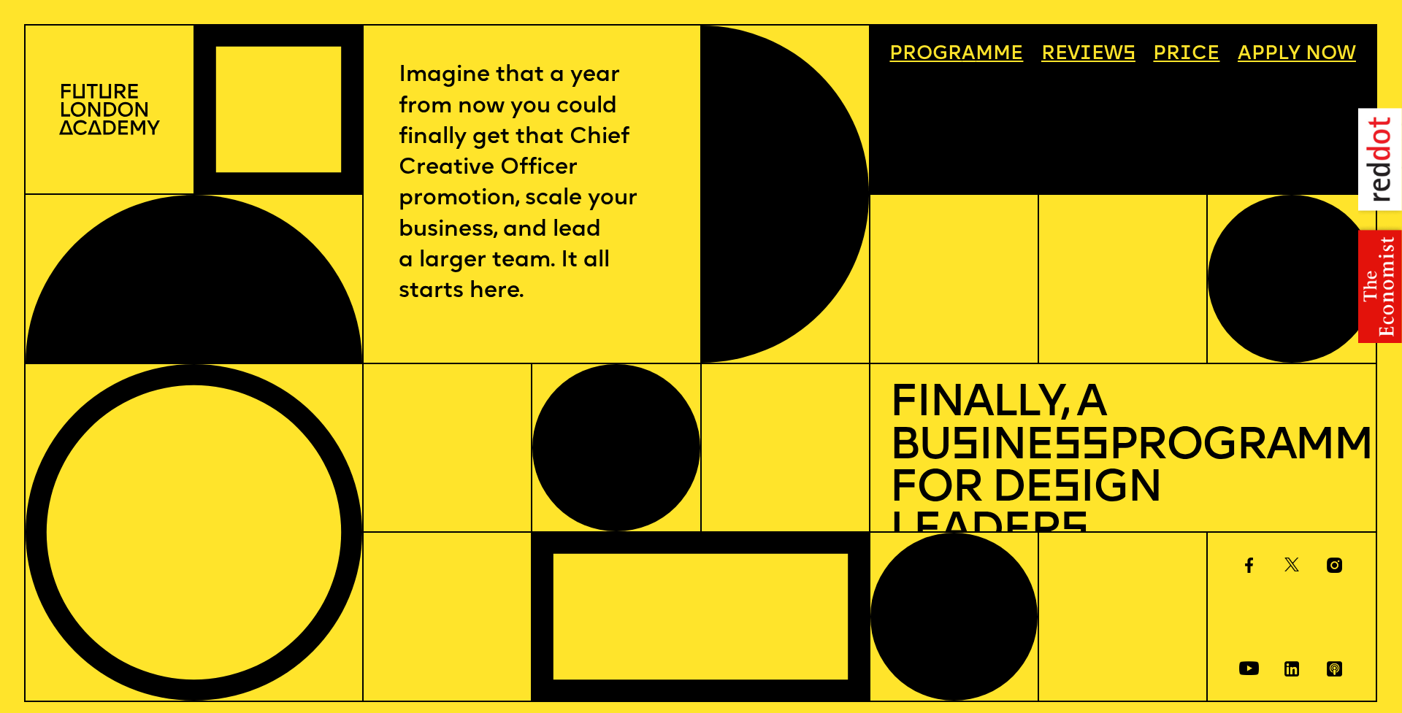
scroll to position [0, 0]
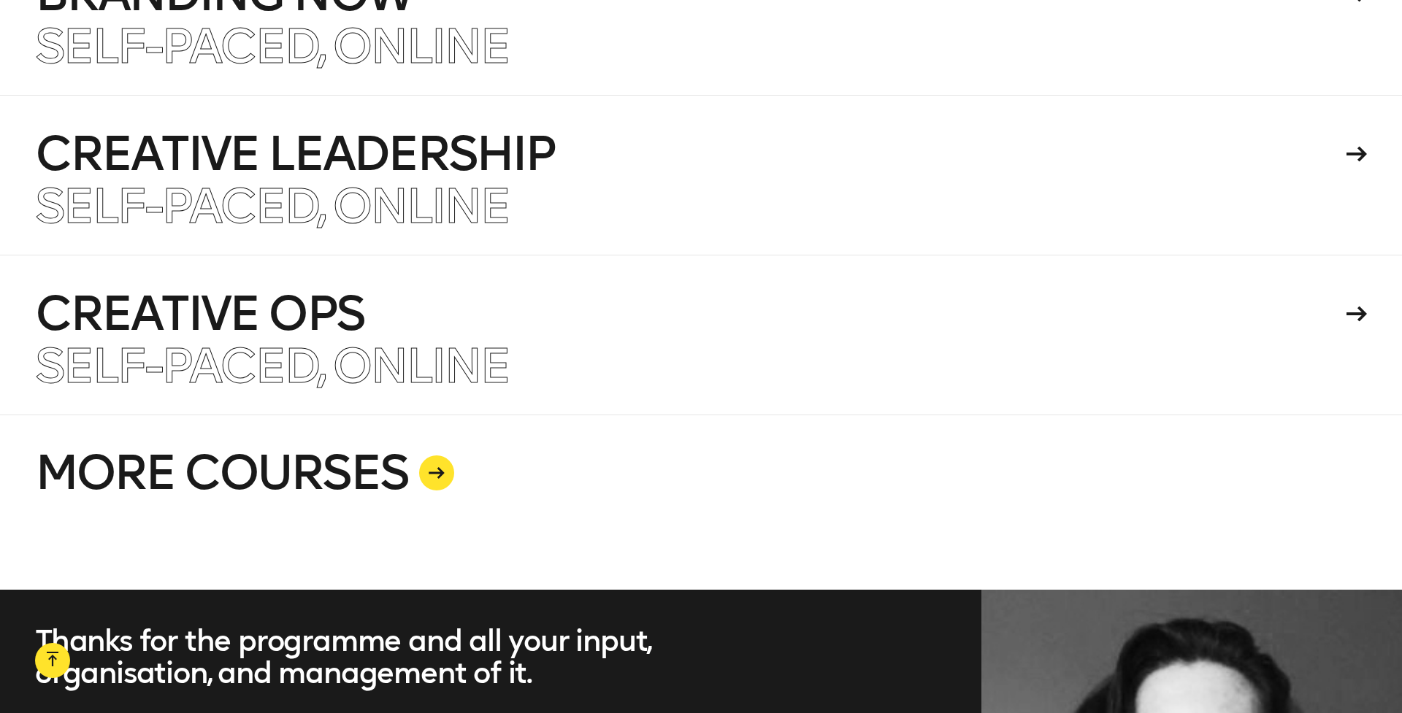
scroll to position [3733, 0]
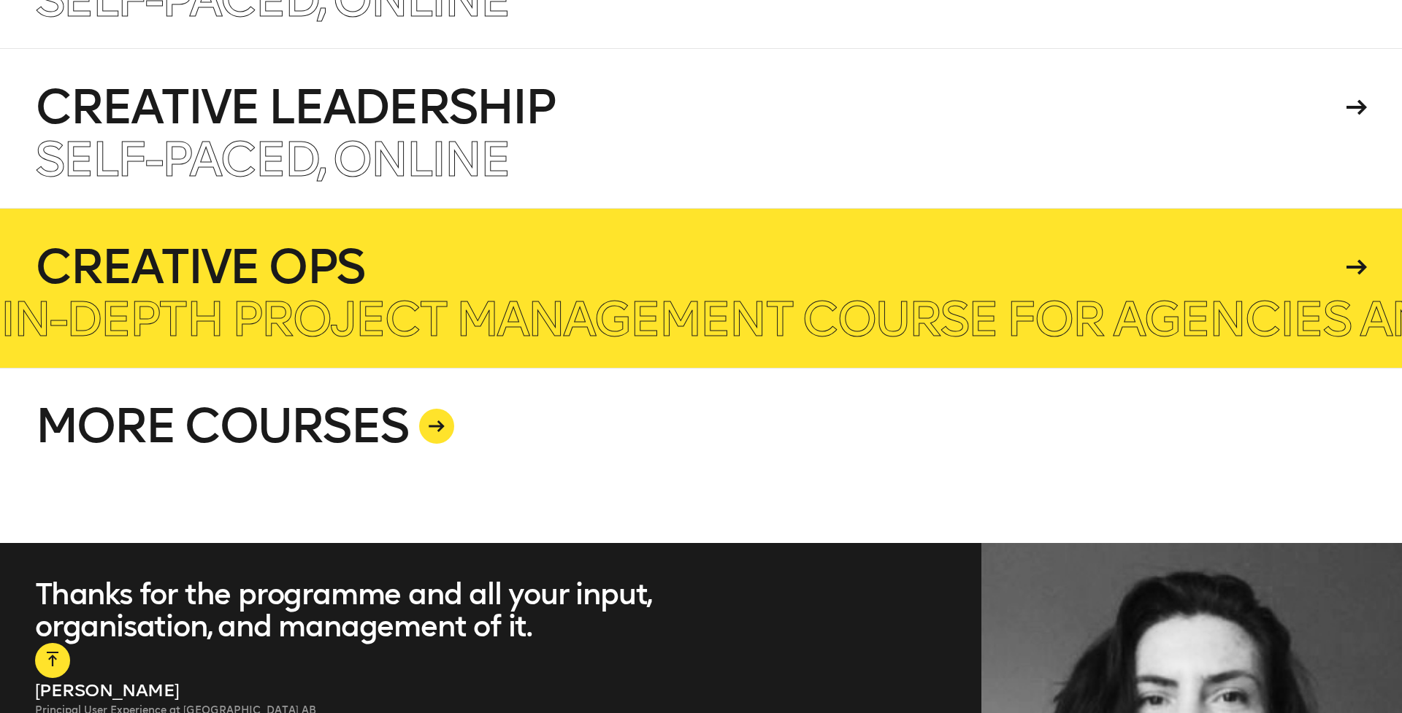
click at [901, 255] on h4 "Creative Ops" at bounding box center [688, 267] width 1306 height 47
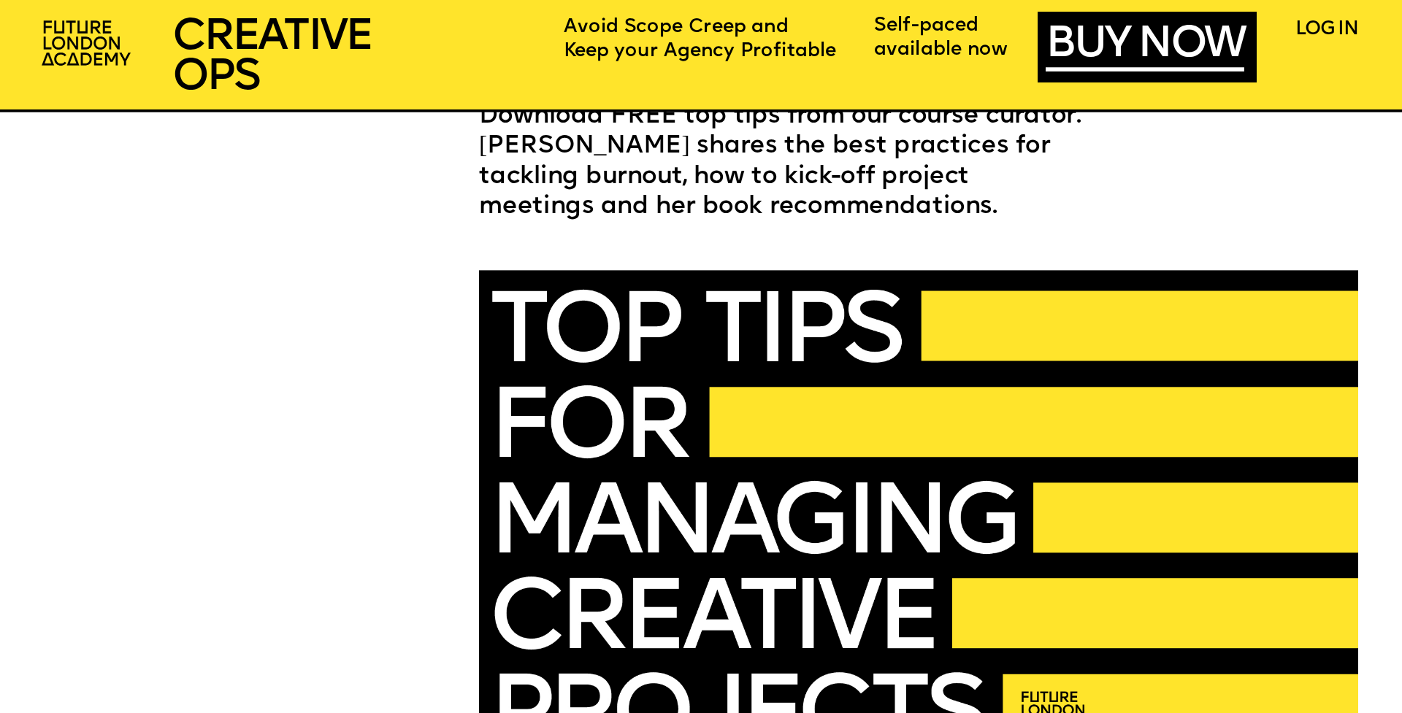
scroll to position [4688, 0]
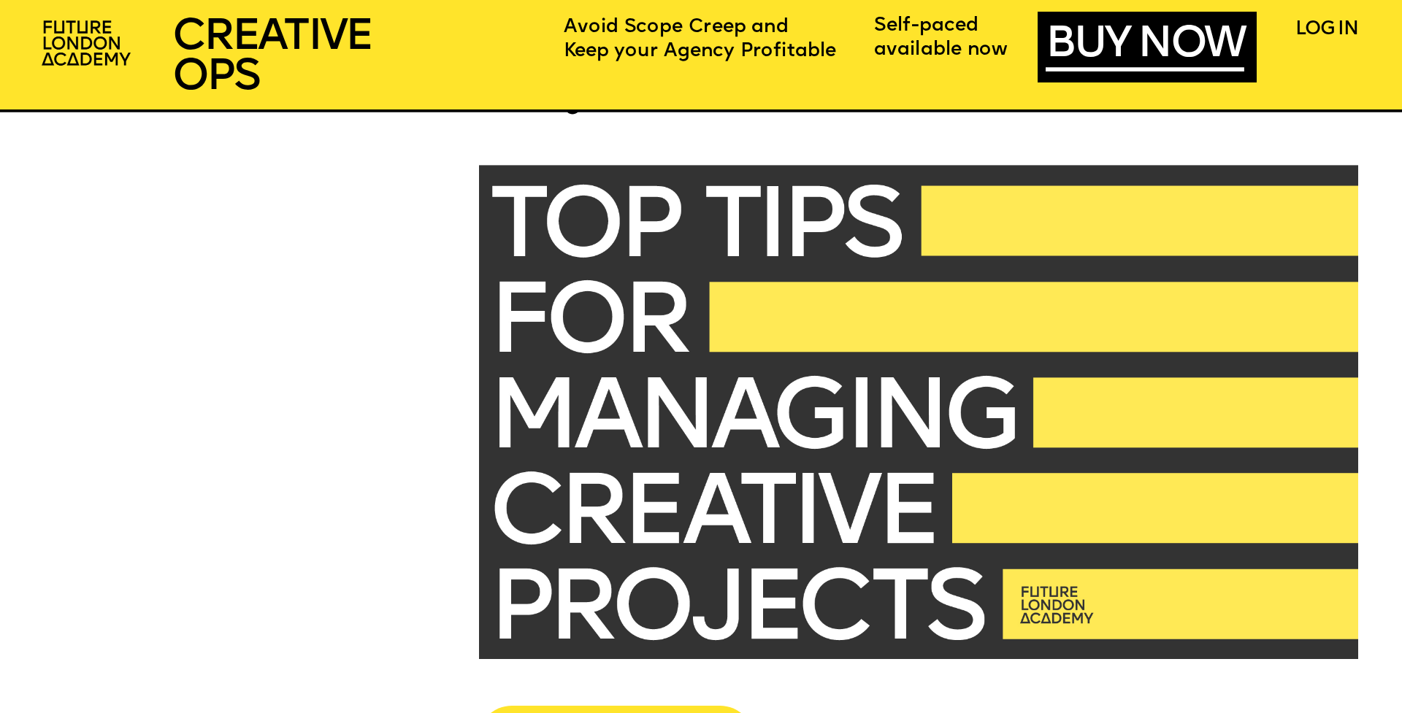
click at [854, 289] on img at bounding box center [918, 412] width 879 height 494
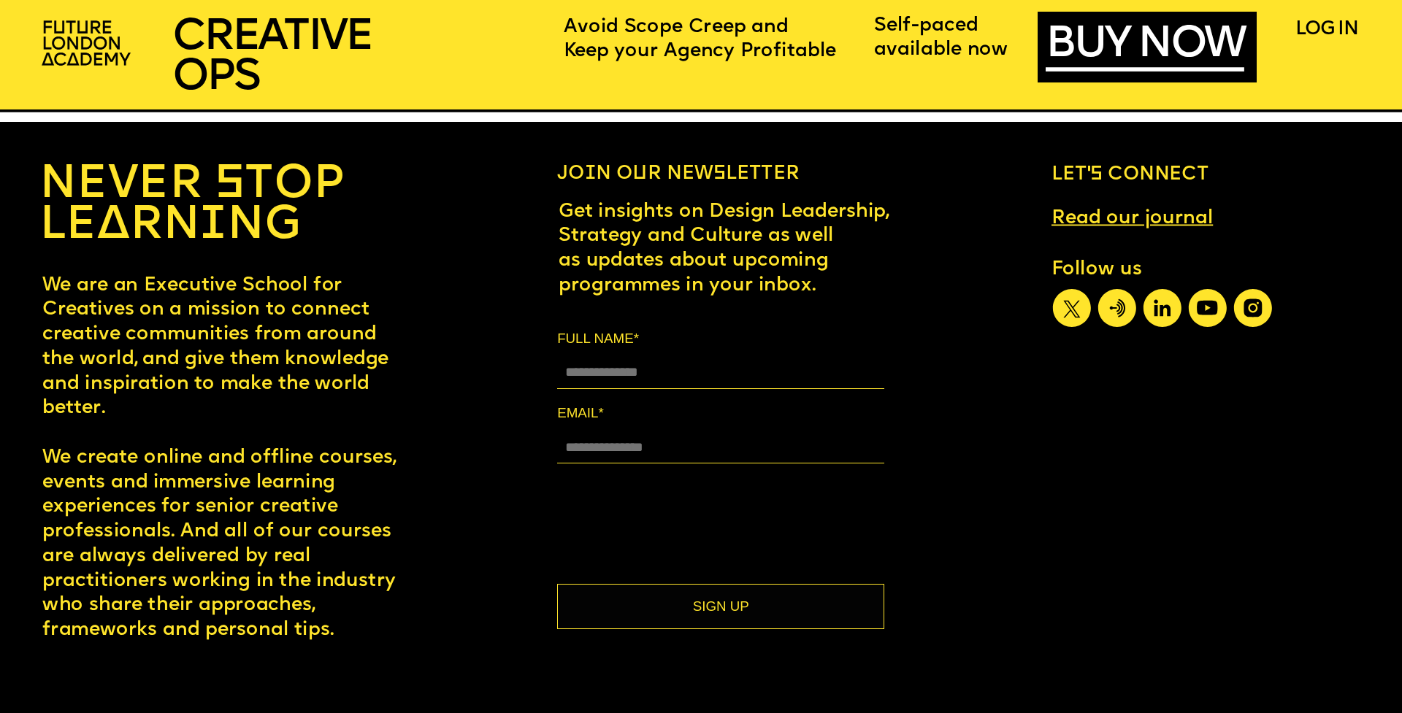
scroll to position [11636, 0]
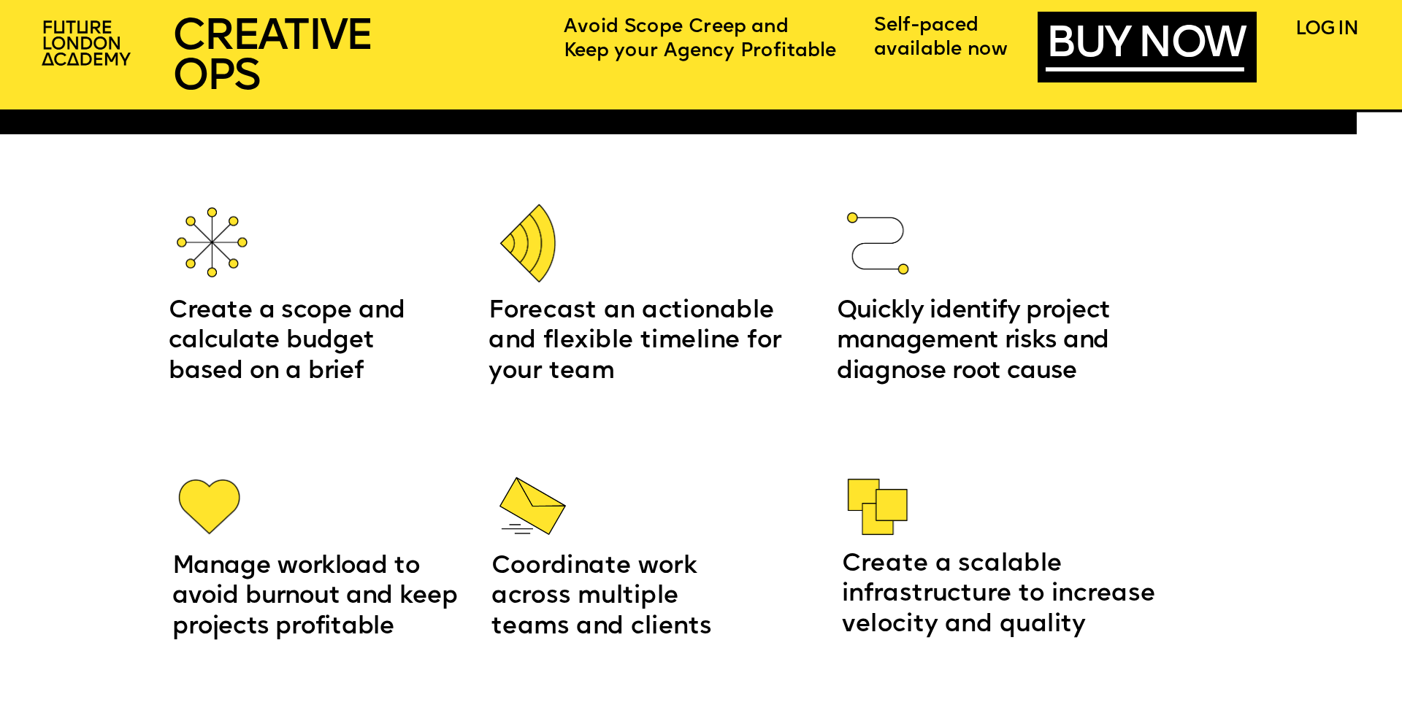
scroll to position [2361, 0]
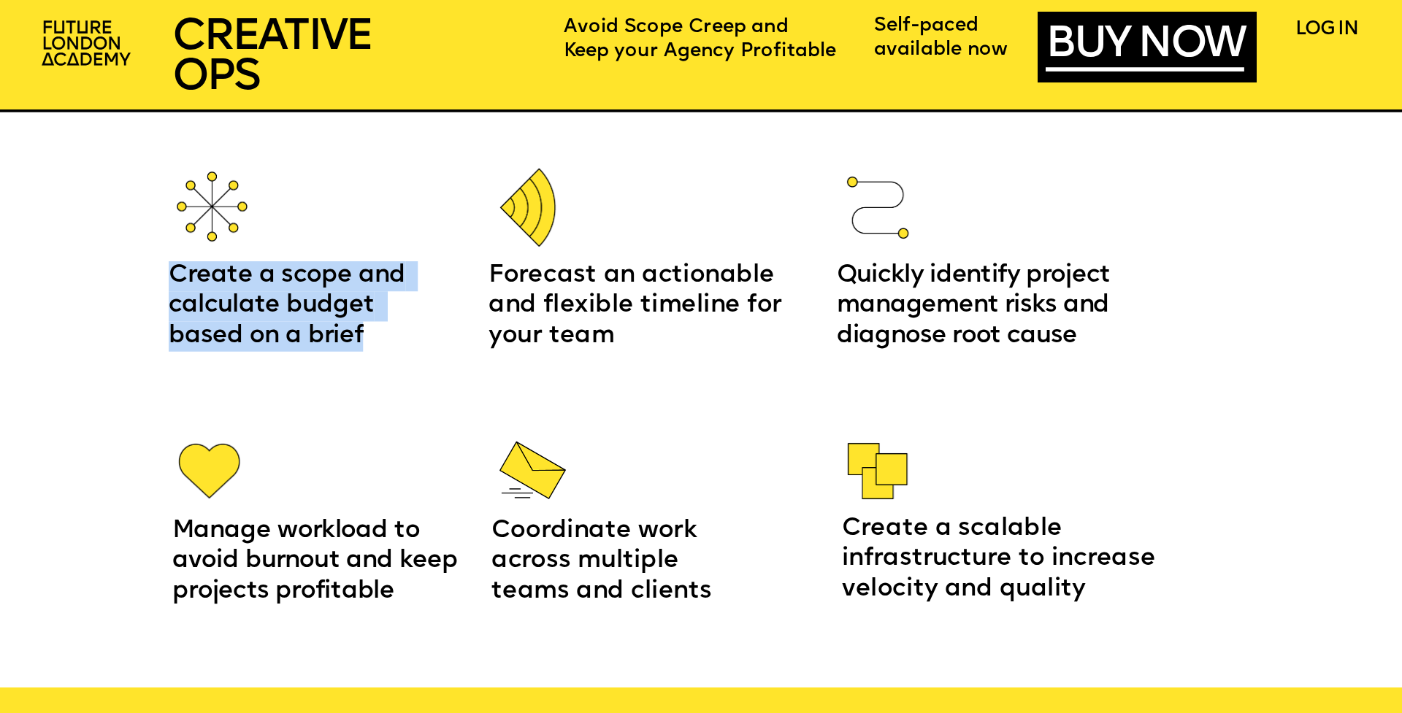
drag, startPoint x: 370, startPoint y: 334, endPoint x: 175, endPoint y: 276, distance: 204.2
click at [175, 276] on p "Create a scope and calculate budget based on a brief" at bounding box center [306, 306] width 275 height 91
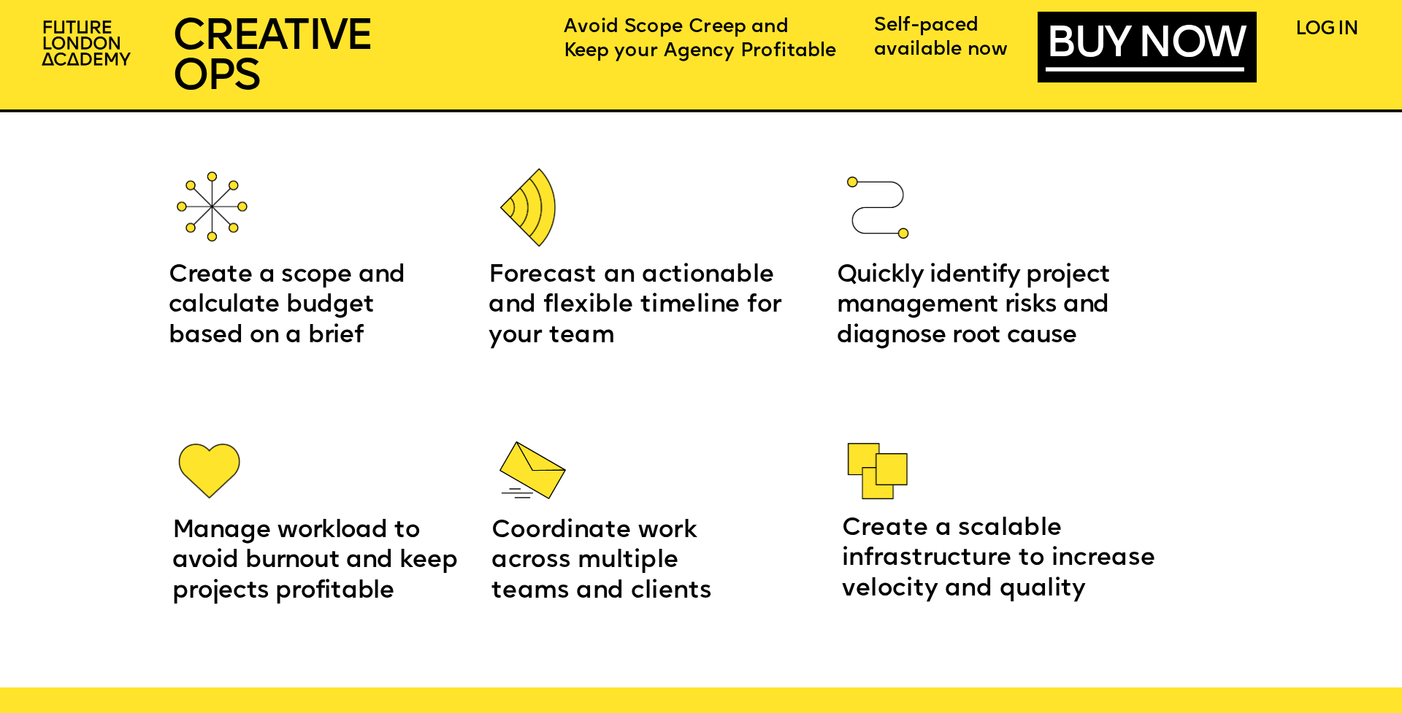
drag, startPoint x: 548, startPoint y: 304, endPoint x: 633, endPoint y: 336, distance: 90.3
click at [549, 305] on span "Forecast an actionable and flexible timeline for your team" at bounding box center [638, 305] width 300 height 83
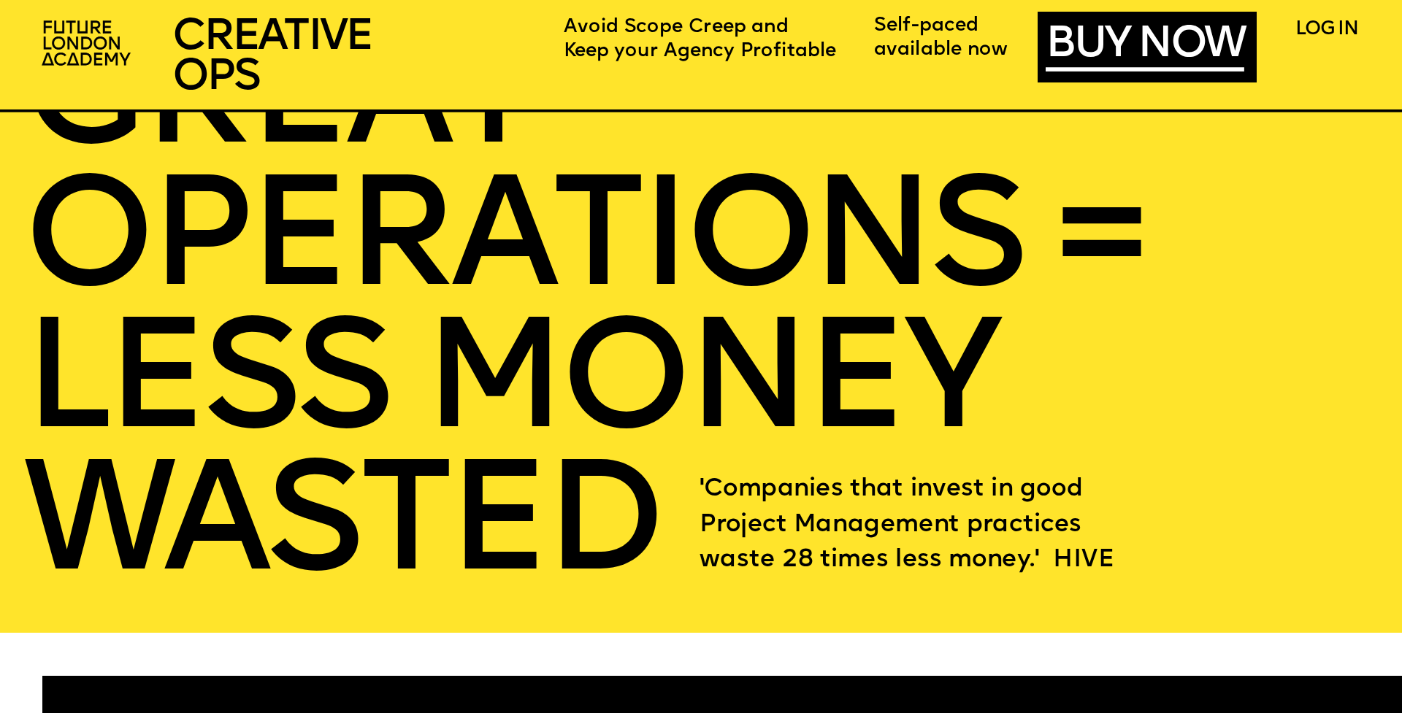
scroll to position [3010, 0]
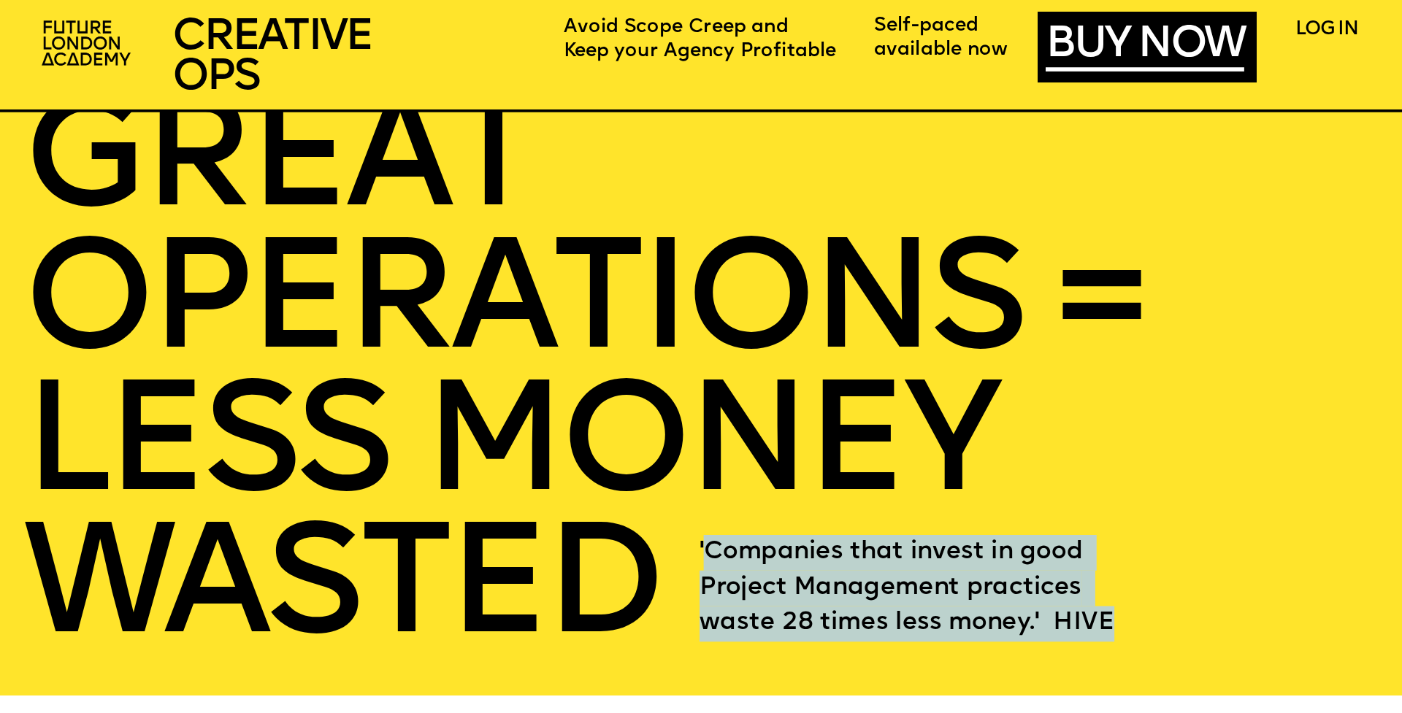
drag, startPoint x: 704, startPoint y: 546, endPoint x: 1086, endPoint y: 635, distance: 392.7
click at [1086, 636] on p "'Companies that invest in good Project Management practices waste 28 times less…" at bounding box center [930, 588] width 460 height 107
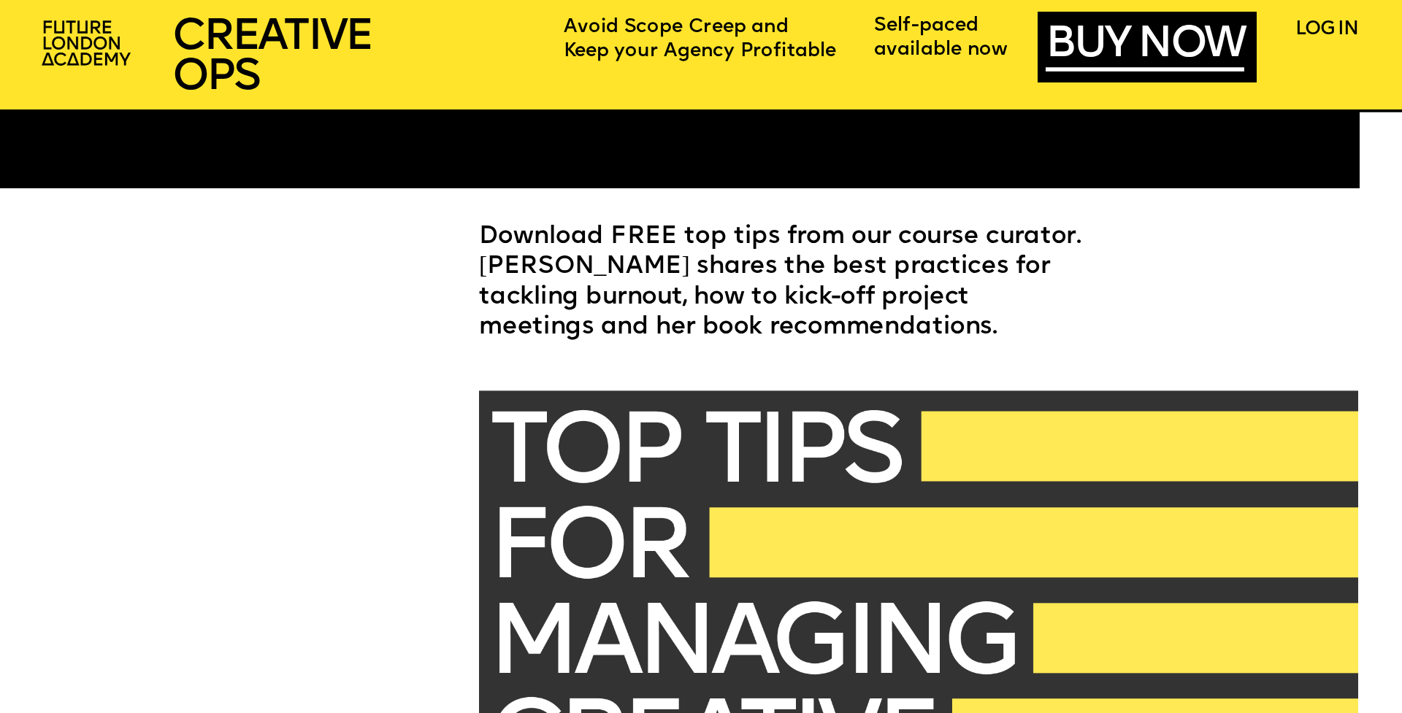
scroll to position [4463, 0]
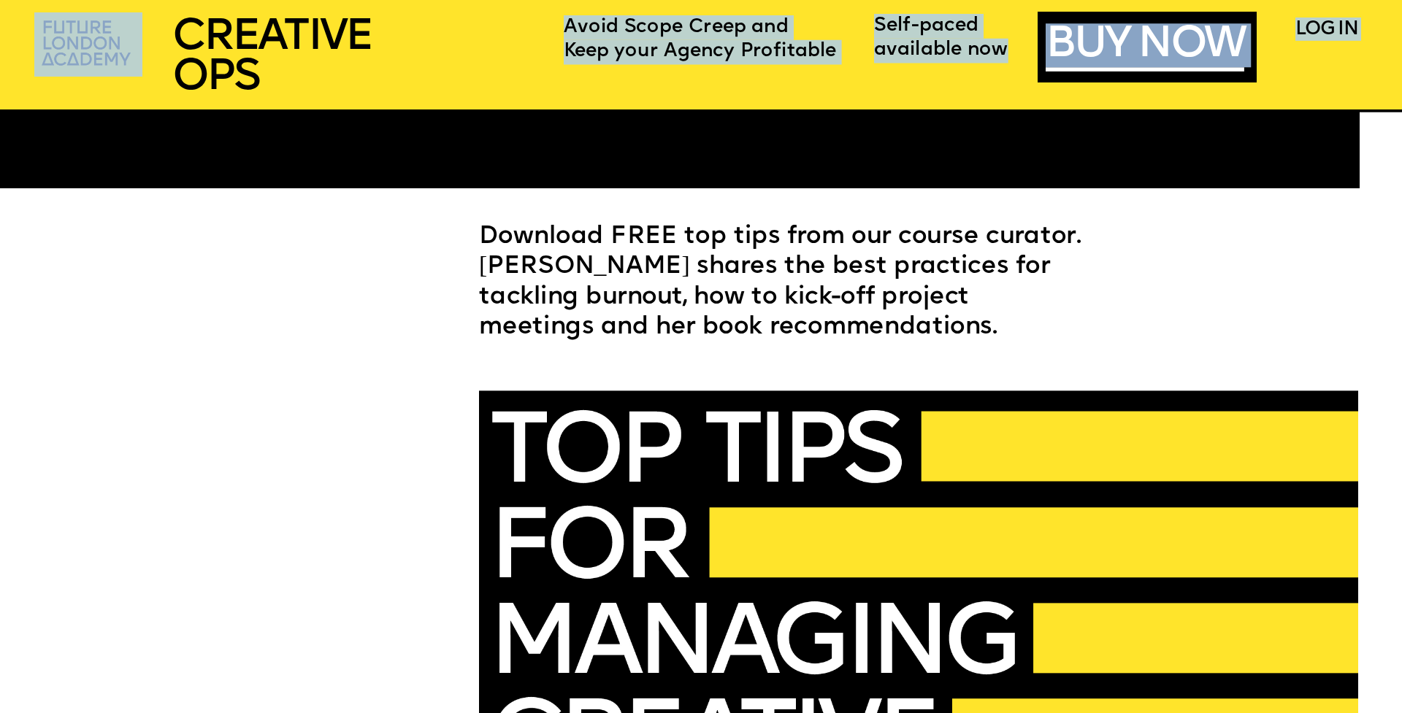
drag, startPoint x: 578, startPoint y: 30, endPoint x: 1005, endPoint y: 57, distance: 427.3
click at [1002, 57] on div "Avoid Scope Creep and Keep your Agency Profitable BUY NOW LOG IN Self-paced ava…" at bounding box center [701, 356] width 1402 height 713
click at [892, 63] on div "Self-paced available now" at bounding box center [957, 39] width 166 height 50
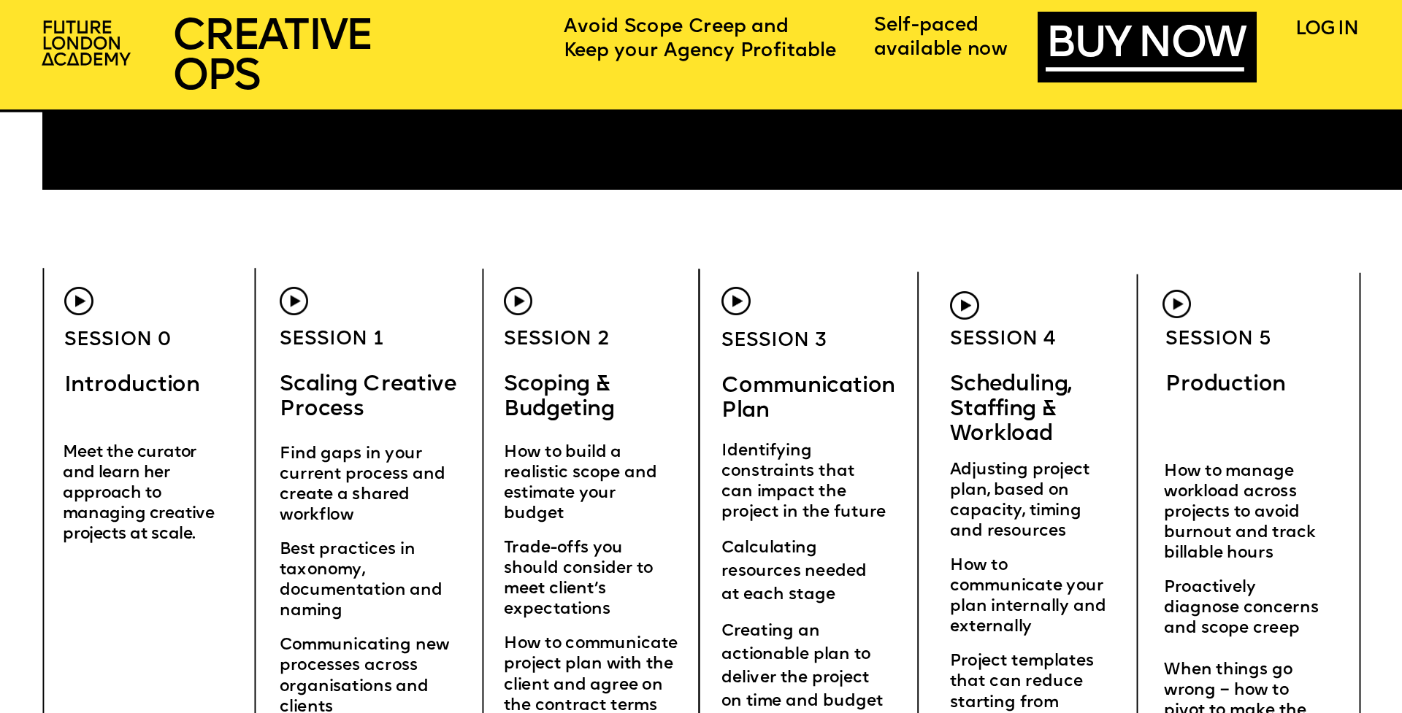
scroll to position [5508, 0]
click at [523, 309] on img at bounding box center [518, 301] width 28 height 28
click at [519, 307] on img at bounding box center [518, 301] width 28 height 28
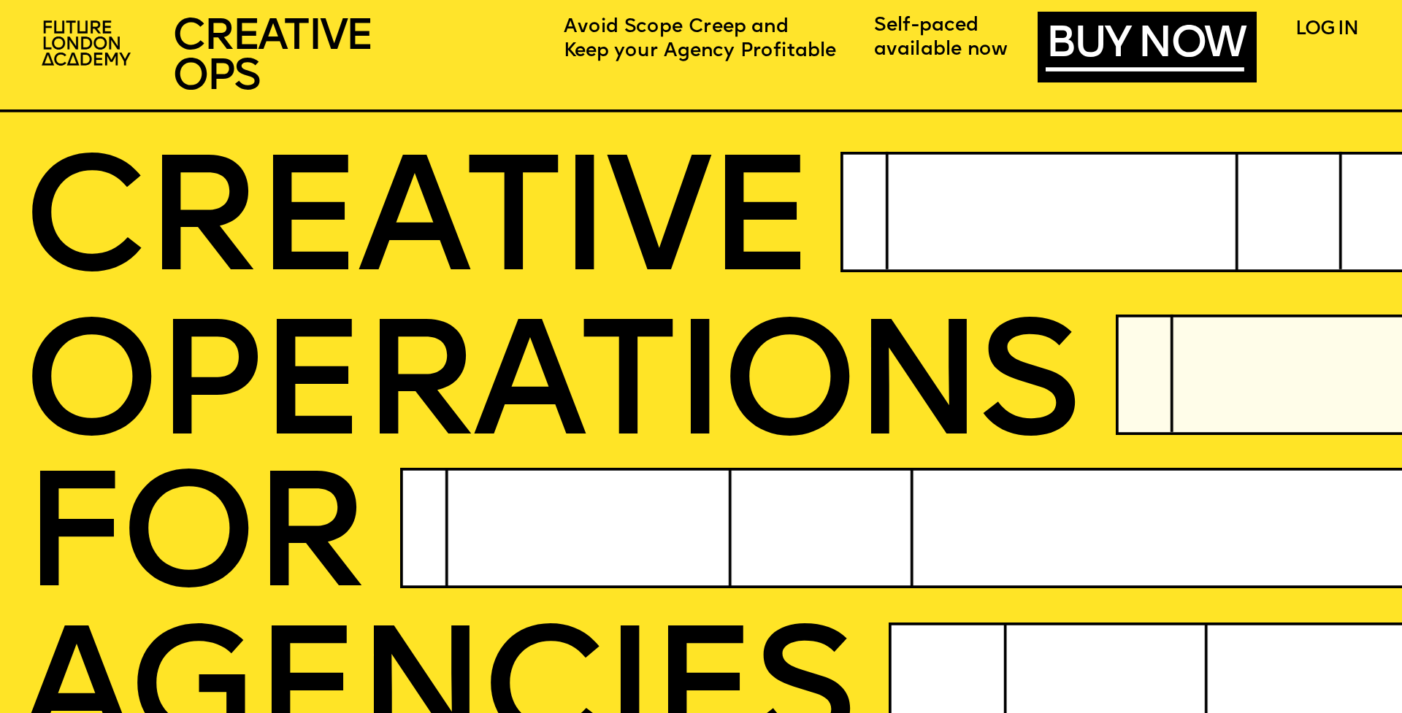
scroll to position [0, 0]
